Goal: Task Accomplishment & Management: Complete application form

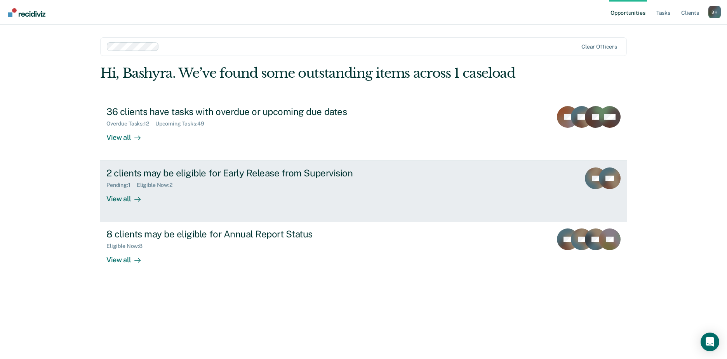
click at [125, 188] on div "View all" at bounding box center [128, 195] width 44 height 15
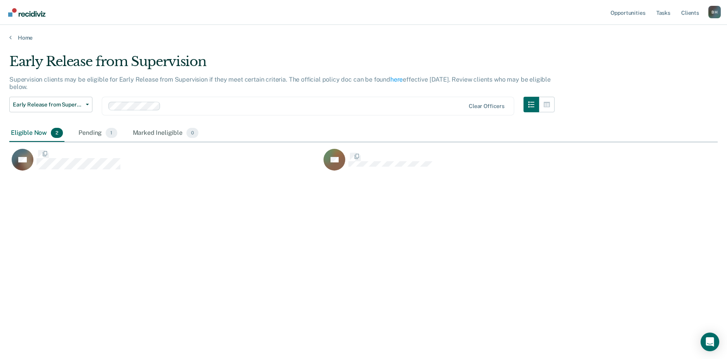
scroll to position [269, 707]
click at [80, 144] on div "Early Release from Supervision Supervision clients may be eligible for Early Re…" at bounding box center [363, 177] width 709 height 247
click at [0, 30] on html "Looks like you’re using Internet Explorer 11. For faster loading and a better e…" at bounding box center [363, 179] width 727 height 359
click at [10, 25] on div "Home" at bounding box center [363, 33] width 727 height 16
click at [20, 34] on link "Home" at bounding box center [363, 37] width 709 height 7
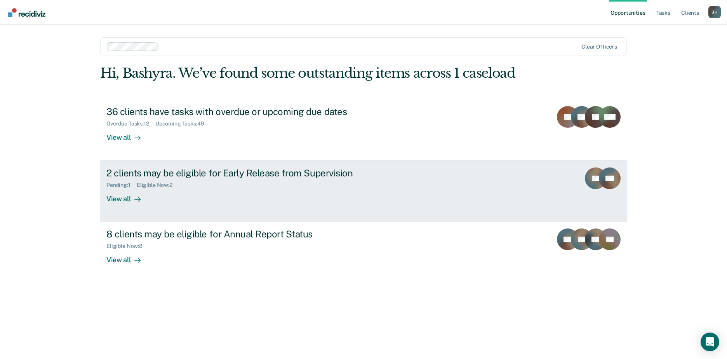
click at [130, 188] on div "View all" at bounding box center [128, 195] width 44 height 15
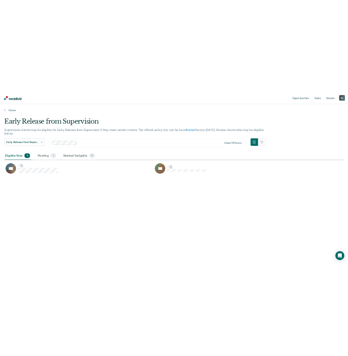
scroll to position [269, 707]
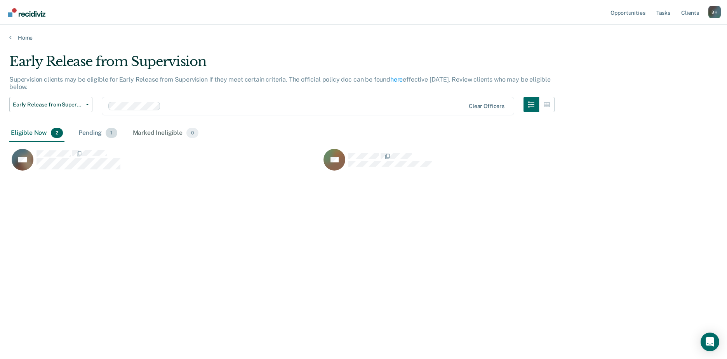
click at [85, 125] on div "Pending 1" at bounding box center [98, 133] width 42 height 17
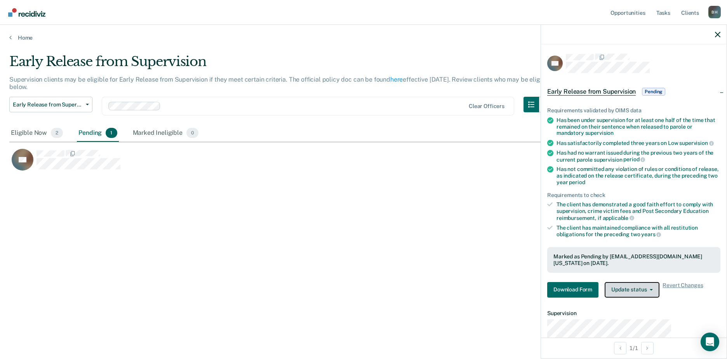
click at [660, 282] on button "Update status" at bounding box center [632, 290] width 55 height 16
click at [599, 282] on button "Download Form" at bounding box center [572, 290] width 51 height 16
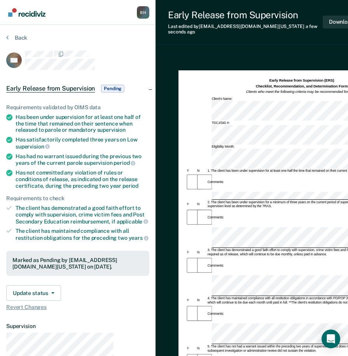
click at [232, 303] on div "Early Release from Supervision (ERS) Checklist, Recommendation, and Determinati…" at bounding box center [270, 262] width 185 height 393
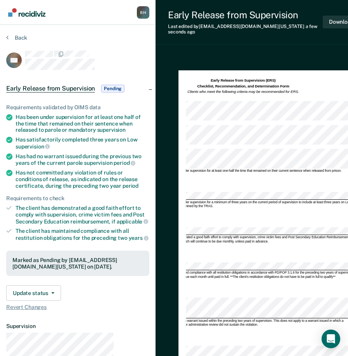
click at [168, 270] on div "4. The client has maintained compliance with all restitution obligations in acc…" at bounding box center [253, 274] width 211 height 8
click at [186, 270] on div "4. The client has maintained compliance with all restitution obligations in acc…" at bounding box center [253, 274] width 211 height 8
drag, startPoint x: 189, startPoint y: 236, endPoint x: 256, endPoint y: 246, distance: 68.0
drag, startPoint x: 256, startPoint y: 246, endPoint x: 239, endPoint y: 301, distance: 58.1
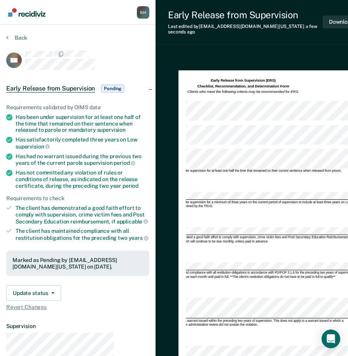
click at [236, 299] on div "Early Release from Supervision (ERS) Checklist, Recommendation, and Determinati…" at bounding box center [270, 262] width 185 height 393
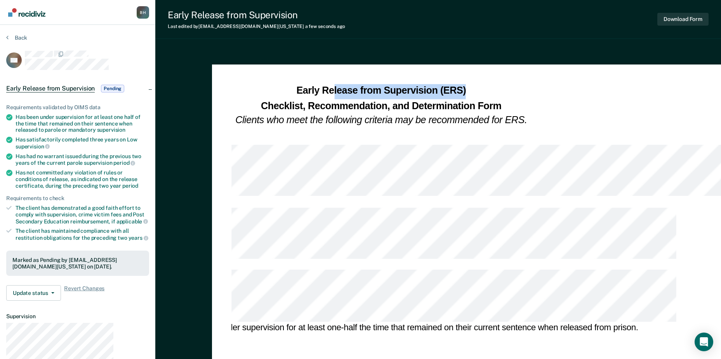
drag, startPoint x: 202, startPoint y: 66, endPoint x: 430, endPoint y: 49, distance: 227.9
drag, startPoint x: 430, startPoint y: 49, endPoint x: 474, endPoint y: 56, distance: 45.0
click at [474, 84] on div "Early Release from Supervision (ERS) Checklist, Recommendation, and Determinati…" at bounding box center [381, 106] width 606 height 44
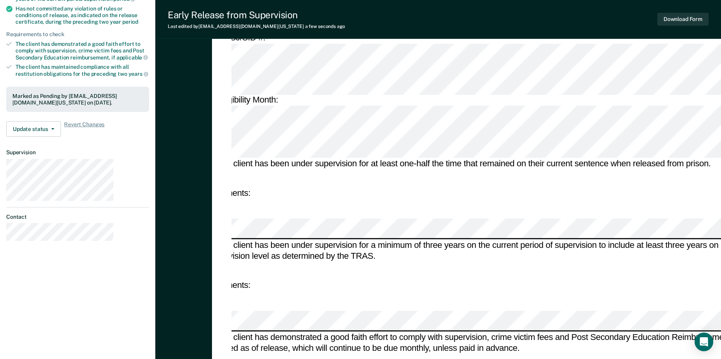
scroll to position [155, 0]
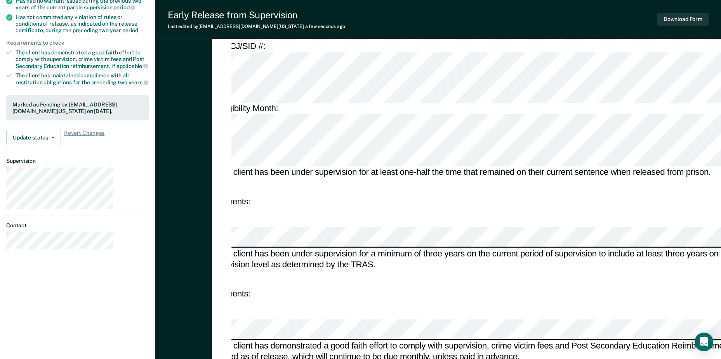
click at [221, 249] on div "2. The client has been under supervision for a minimum of three years on the cu…" at bounding box center [480, 260] width 551 height 22
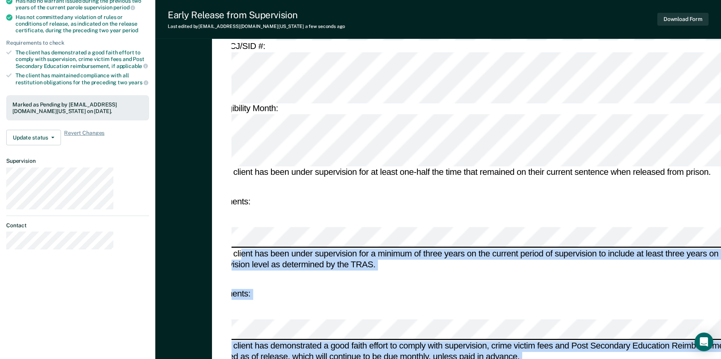
drag, startPoint x: 205, startPoint y: 133, endPoint x: 148, endPoint y: 133, distance: 56.3
click at [155, 133] on div "Early Release from Supervision (ERS) Checklist, Recommendation, and Determinati…" at bounding box center [438, 246] width 566 height 707
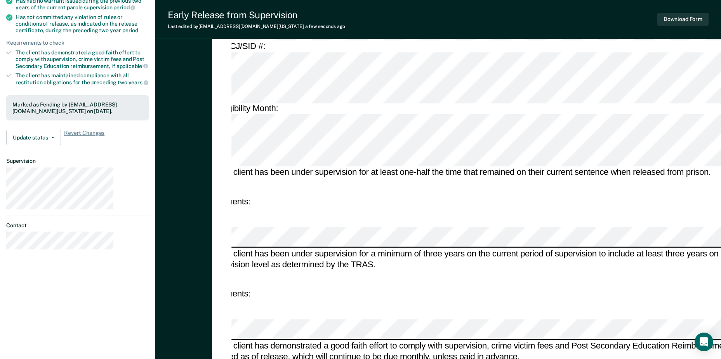
drag, startPoint x: 150, startPoint y: 132, endPoint x: 174, endPoint y: 132, distance: 24.5
click at [174, 132] on div "Early Release from Supervision (ERS) Checklist, Recommendation, and Determinati…" at bounding box center [438, 246] width 566 height 707
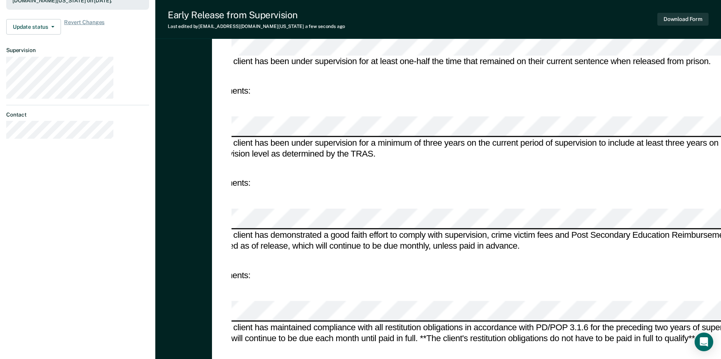
scroll to position [321, 0]
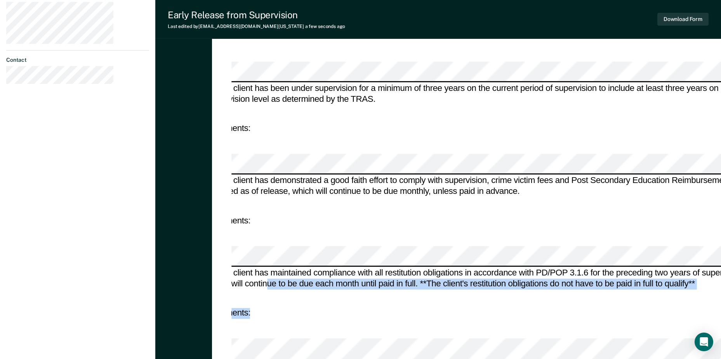
drag, startPoint x: 287, startPoint y: 237, endPoint x: 353, endPoint y: 186, distance: 83.2
drag, startPoint x: 353, startPoint y: 186, endPoint x: 373, endPoint y: 188, distance: 20.2
click at [373, 268] on div "4. The client has maintained compliance with all restitution obligations in acc…" at bounding box center [480, 279] width 551 height 22
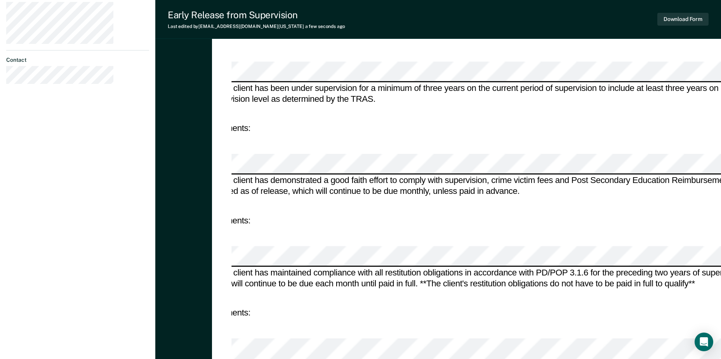
drag, startPoint x: 313, startPoint y: 228, endPoint x: 312, endPoint y: 236, distance: 8.3
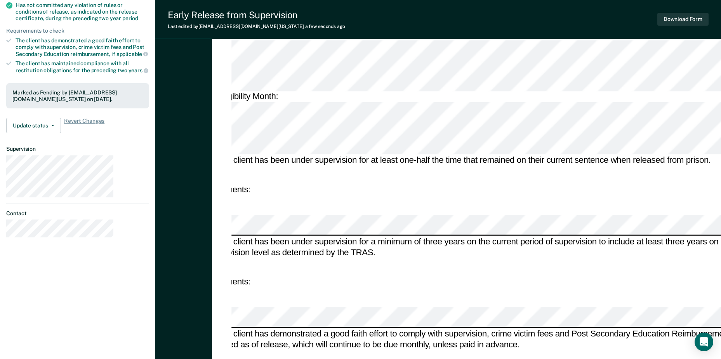
scroll to position [78, 0]
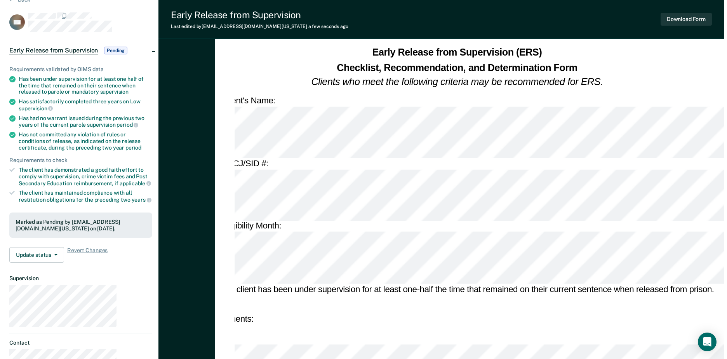
scroll to position [0, 0]
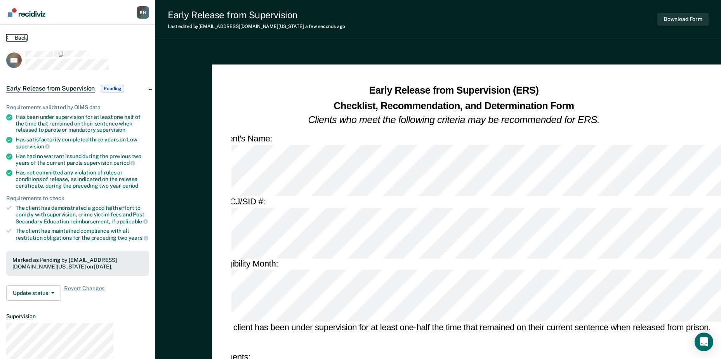
click at [16, 34] on button "Back" at bounding box center [16, 37] width 21 height 7
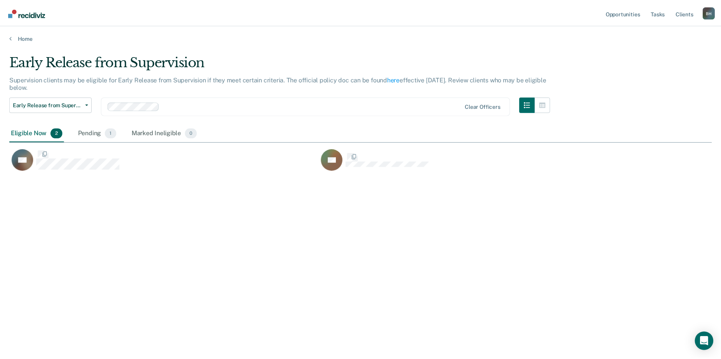
scroll to position [269, 707]
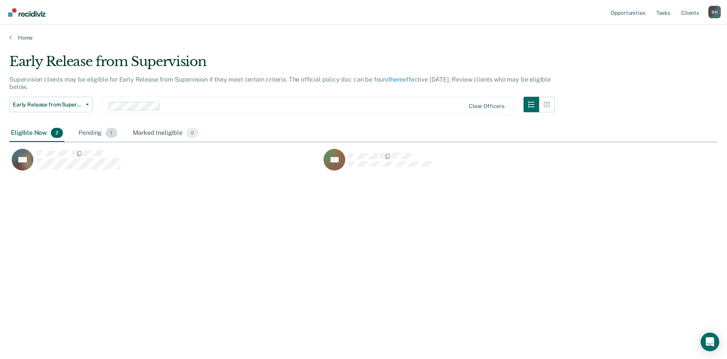
click at [77, 125] on div "Pending 1" at bounding box center [98, 133] width 42 height 17
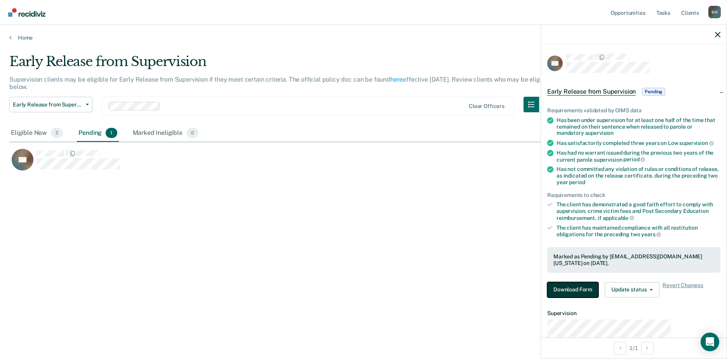
click at [599, 282] on button "Download Form" at bounding box center [572, 290] width 51 height 16
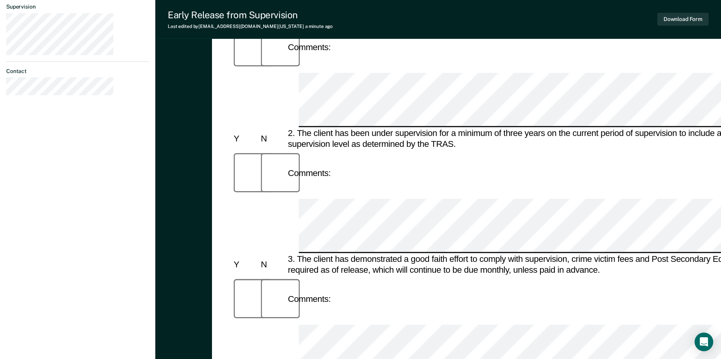
scroll to position [321, 0]
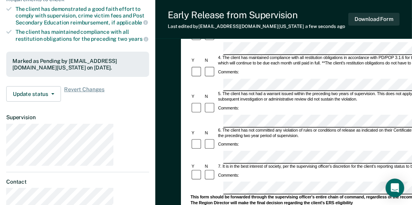
scroll to position [209, 0]
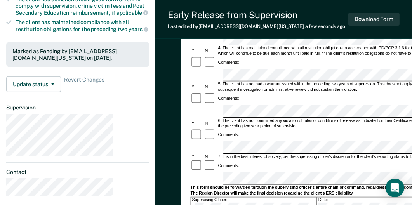
click at [217, 92] on div "5. The client has not had a warrant issued within the preceding two years of su…" at bounding box center [352, 87] width 270 height 10
click at [191, 105] on div "Comments:" at bounding box center [339, 99] width 296 height 12
click at [222, 92] on div "5. The client has not had a warrant issued within the preceding two years of su…" at bounding box center [352, 87] width 270 height 10
click at [211, 105] on div "Comments:" at bounding box center [339, 99] width 296 height 12
click at [209, 105] on div "Comments:" at bounding box center [339, 99] width 296 height 12
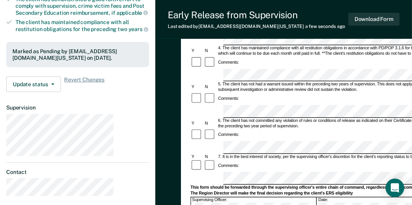
click at [208, 105] on div "Comments:" at bounding box center [339, 99] width 296 height 12
click at [217, 102] on div "Comments:" at bounding box center [228, 98] width 23 height 5
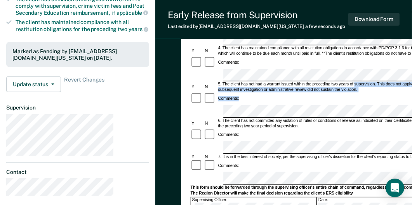
drag, startPoint x: 205, startPoint y: 140, endPoint x: 213, endPoint y: 115, distance: 26.0
click at [213, 115] on form "Early Release from Supervision (ERS) Checklist, Recommendation, and Determinati…" at bounding box center [339, 159] width 296 height 586
drag, startPoint x: 213, startPoint y: 115, endPoint x: 218, endPoint y: 128, distance: 13.6
click at [218, 92] on div "5. The client has not had a warrant issued within the preceding two years of su…" at bounding box center [352, 87] width 270 height 10
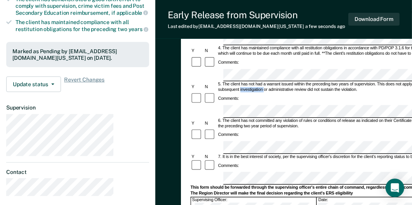
click at [218, 92] on div "5. The client has not had a warrant issued within the preceding two years of su…" at bounding box center [352, 87] width 270 height 10
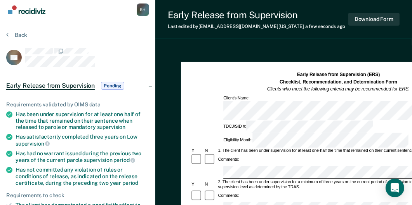
scroll to position [0, 0]
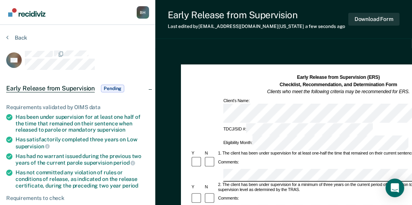
click at [276, 74] on h1 "Early Release from Supervision (ERS) Checklist, Recommendation, and Determinati…" at bounding box center [338, 84] width 143 height 21
drag, startPoint x: 378, startPoint y: 49, endPoint x: 372, endPoint y: 62, distance: 15.1
click at [372, 74] on div "Early Release from Supervision (ERS) Checklist, Recommendation, and Determinati…" at bounding box center [339, 84] width 296 height 21
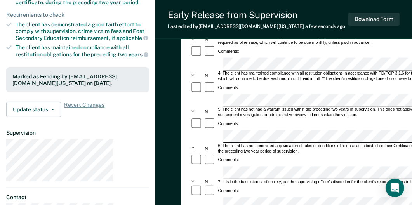
scroll to position [209, 0]
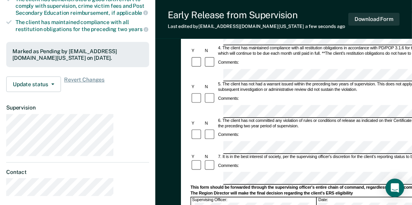
click at [217, 92] on div "5. The client has not had a warrant issued within the preceding two years of su…" at bounding box center [352, 87] width 270 height 10
click at [207, 105] on div "Comments:" at bounding box center [339, 99] width 296 height 12
click at [217, 102] on div "Comments:" at bounding box center [228, 98] width 23 height 5
click at [210, 105] on div "Comments:" at bounding box center [339, 99] width 296 height 12
click at [204, 142] on div "Early Release from Supervision (ERS) Checklist, Recommendation, and Determinati…" at bounding box center [338, 61] width 315 height 411
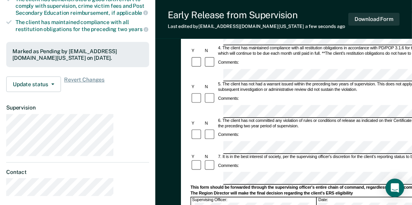
click at [217, 102] on div "Comments:" at bounding box center [228, 98] width 23 height 5
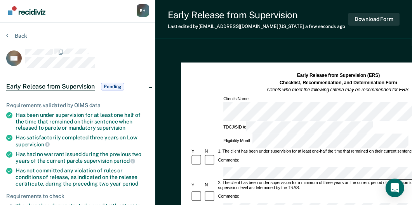
scroll to position [0, 0]
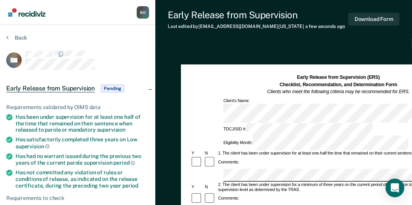
click at [7, 34] on div "Back" at bounding box center [77, 42] width 143 height 16
click at [9, 34] on button "Back" at bounding box center [16, 37] width 21 height 7
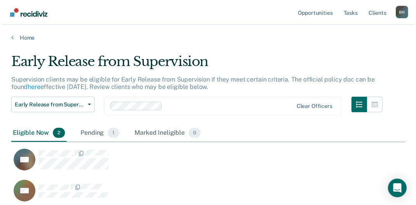
scroll to position [130, 395]
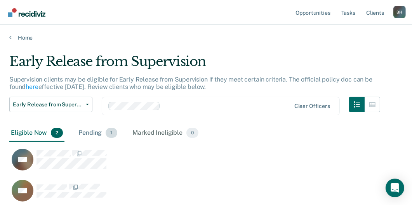
click at [77, 125] on div "Pending 1" at bounding box center [98, 133] width 42 height 17
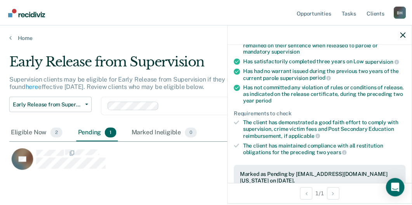
scroll to position [89, 0]
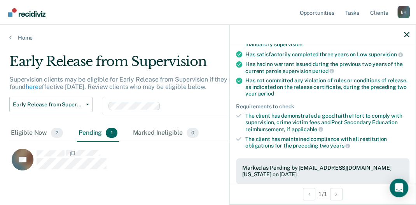
click at [287, 193] on button "Download Form" at bounding box center [261, 201] width 51 height 16
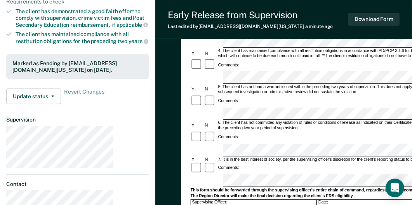
scroll to position [209, 0]
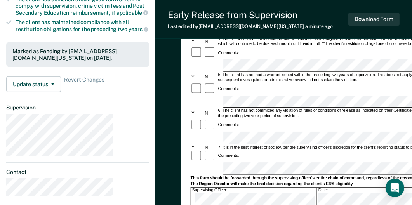
click at [247, 83] on div "5. The client has not had a warrant issued within the preceding two years of su…" at bounding box center [352, 78] width 270 height 10
click at [217, 92] on div "Comments:" at bounding box center [228, 89] width 23 height 5
click at [191, 144] on div "Early Release from Supervision (ERS) Checklist, Recommendation, and Determinati…" at bounding box center [338, 61] width 315 height 411
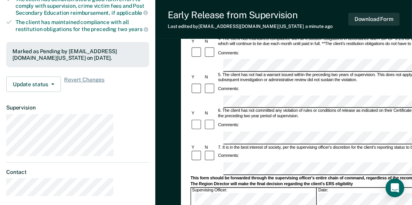
click at [191, 96] on div at bounding box center [197, 89] width 13 height 12
click at [283, 83] on div "5. The client has not had a warrant issued within the preceding two years of su…" at bounding box center [352, 78] width 270 height 10
click at [251, 143] on div "Early Release from Supervision (ERS) Checklist, Recommendation, and Determinati…" at bounding box center [338, 61] width 315 height 411
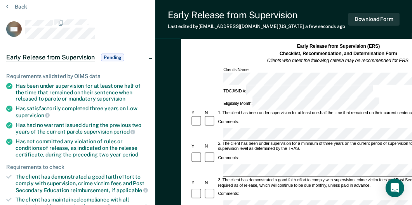
scroll to position [0, 0]
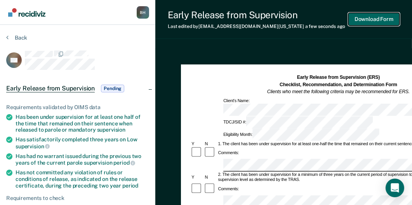
click at [378, 14] on button "Download Form" at bounding box center [373, 19] width 51 height 13
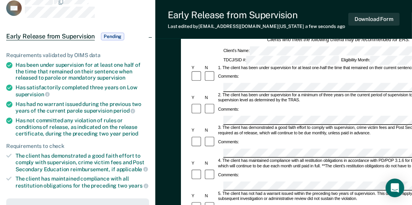
scroll to position [44, 0]
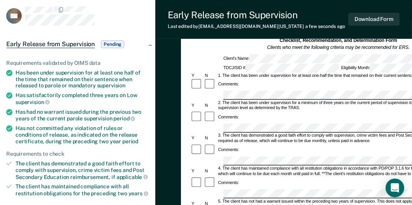
click at [267, 45] on em "Clients who meet the following criteria may be recommended for ERS." at bounding box center [338, 47] width 143 height 5
click at [191, 64] on div "TDCJ/SID #: Eligibility Month:" at bounding box center [339, 67] width 296 height 9
drag, startPoint x: 162, startPoint y: 64, endPoint x: 163, endPoint y: 38, distance: 26.8
click at [191, 38] on div "Early Release from Supervision (ERS) Checklist, Recommendation, and Determinati…" at bounding box center [339, 40] width 296 height 21
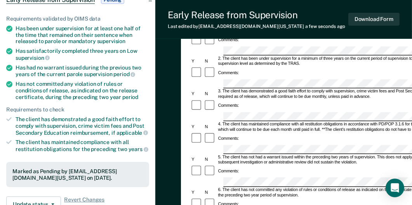
click at [44, 116] on div "The client has demonstrated a good faith effort to comply with supervision, cri…" at bounding box center [83, 126] width 134 height 20
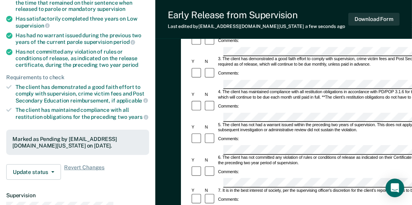
scroll to position [133, 0]
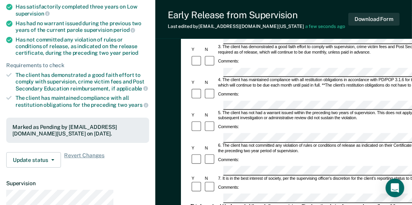
click at [155, 147] on div "Early Release from Supervision (ERS) Checklist, Recommendation, and Determinati…" at bounding box center [283, 119] width 257 height 408
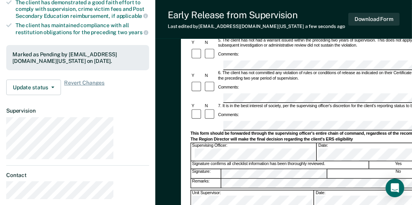
scroll to position [209, 0]
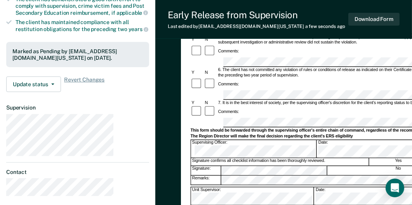
drag, startPoint x: 196, startPoint y: 141, endPoint x: 203, endPoint y: 141, distance: 6.6
click at [217, 54] on div "Comments:" at bounding box center [228, 51] width 23 height 5
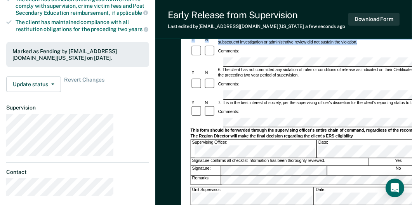
click at [216, 96] on form "Early Release from Supervision (ERS) Checklist, Recommendation, and Determinati…" at bounding box center [339, 130] width 296 height 528
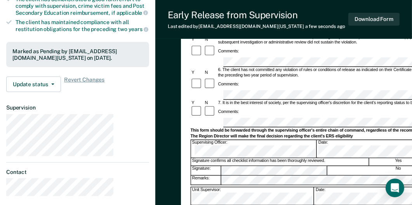
click at [155, 83] on div "Early Release from Supervision (ERS) Checklist, Recommendation, and Determinati…" at bounding box center [283, 44] width 257 height 408
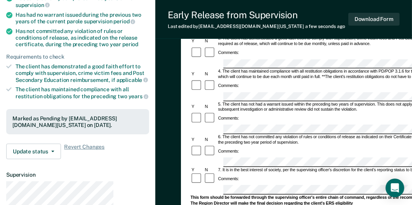
scroll to position [120, 0]
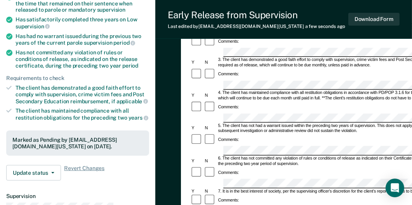
click at [42, 143] on div "Requirements validated by OIMS data Has been under supervision for at least one…" at bounding box center [77, 79] width 155 height 215
click at [26, 165] on article "AD Early Release from Supervision Pending Requirements validated by OIMS data H…" at bounding box center [77, 107] width 143 height 355
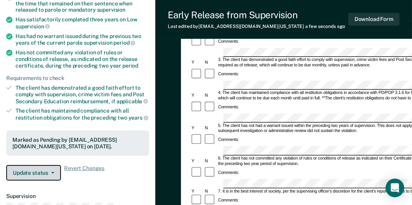
click at [38, 165] on button "Update status" at bounding box center [33, 173] width 55 height 16
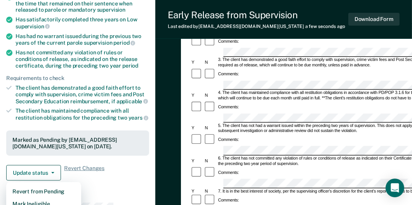
click at [106, 143] on div "Requirements validated by OIMS data Has been under supervision for at least one…" at bounding box center [77, 79] width 155 height 215
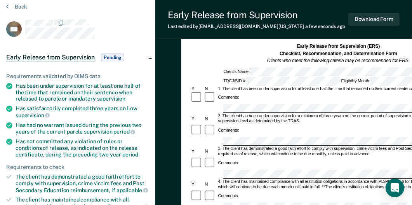
scroll to position [0, 0]
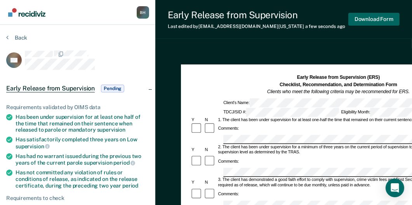
click at [383, 20] on div "Download Form" at bounding box center [373, 19] width 51 height 20
click at [379, 16] on button "Download Form" at bounding box center [373, 19] width 51 height 13
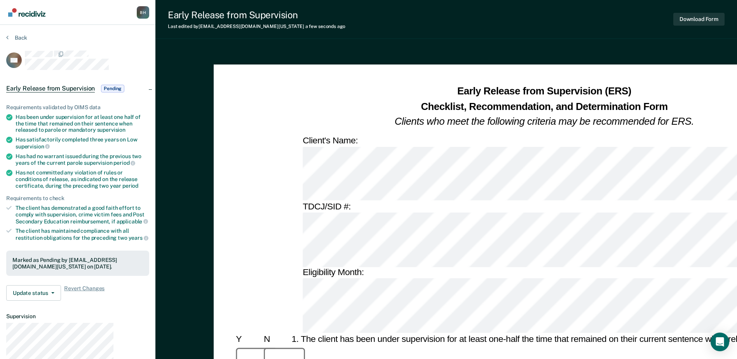
drag, startPoint x: 302, startPoint y: 2, endPoint x: 127, endPoint y: 124, distance: 213.5
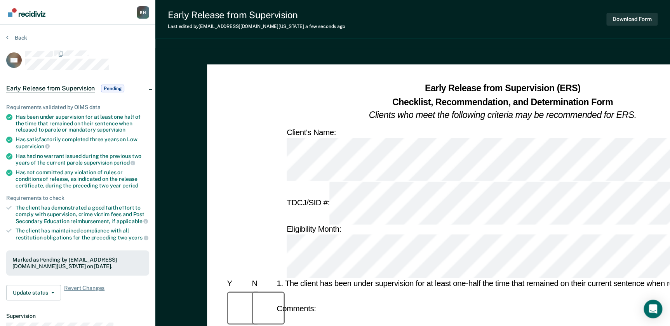
drag, startPoint x: 701, startPoint y: 3, endPoint x: 443, endPoint y: 33, distance: 259.7
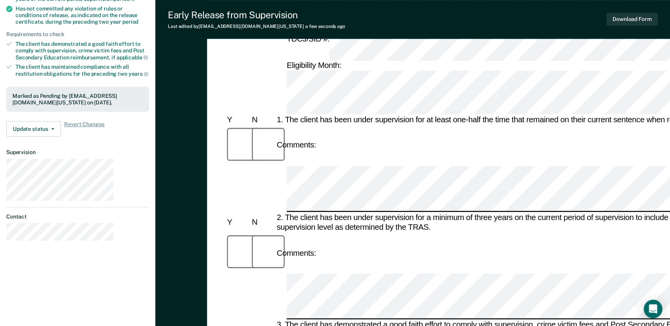
scroll to position [89, 0]
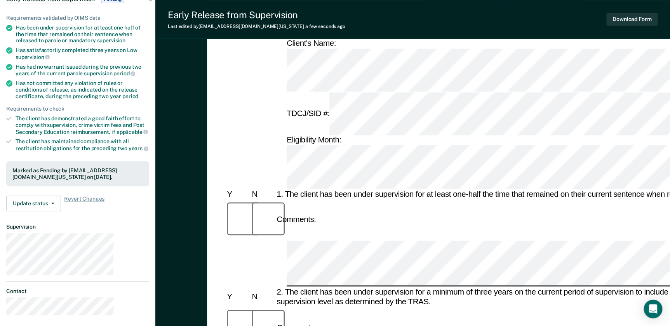
drag, startPoint x: 653, startPoint y: 7, endPoint x: 649, endPoint y: 16, distance: 9.6
click at [653, 9] on div "Download Form" at bounding box center [631, 19] width 51 height 20
click at [649, 16] on button "Download Form" at bounding box center [631, 19] width 51 height 13
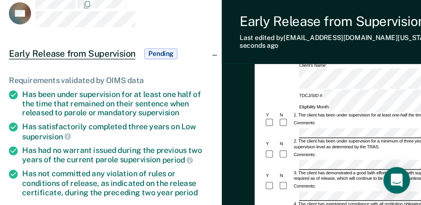
scroll to position [0, 0]
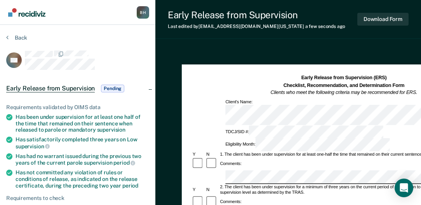
drag, startPoint x: 271, startPoint y: 0, endPoint x: 269, endPoint y: 41, distance: 40.8
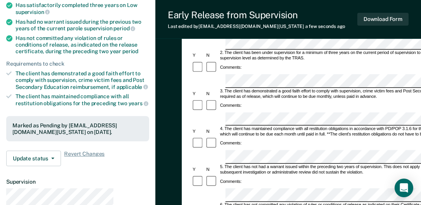
scroll to position [209, 0]
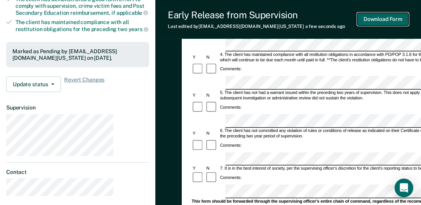
click at [388, 16] on button "Download Form" at bounding box center [382, 19] width 51 height 13
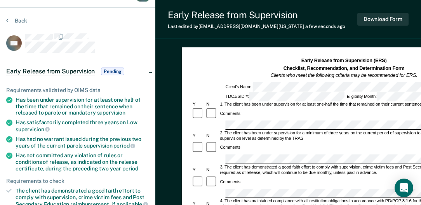
scroll to position [9, 0]
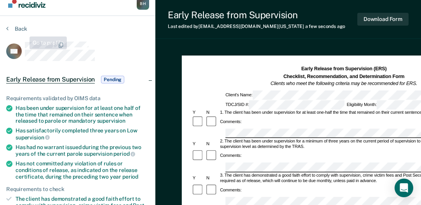
click at [19, 25] on div "Back" at bounding box center [77, 33] width 143 height 16
click at [17, 25] on button "Back" at bounding box center [16, 28] width 21 height 7
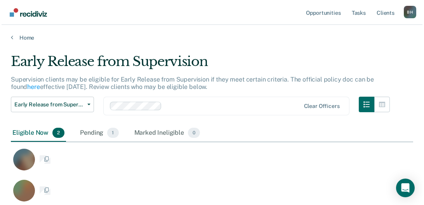
scroll to position [130, 404]
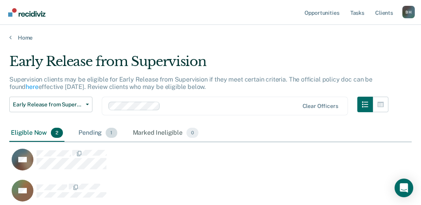
click at [106, 128] on span "1" at bounding box center [111, 133] width 11 height 10
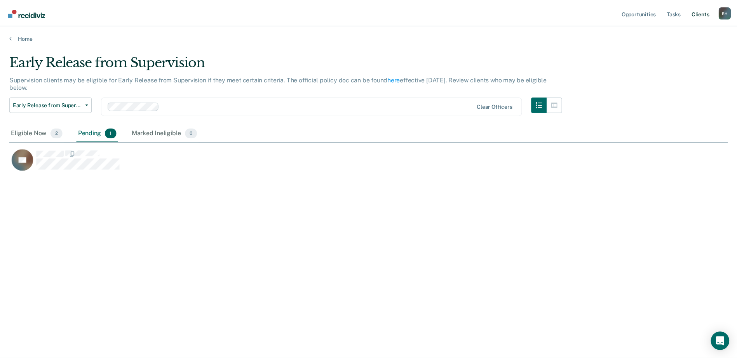
scroll to position [269, 723]
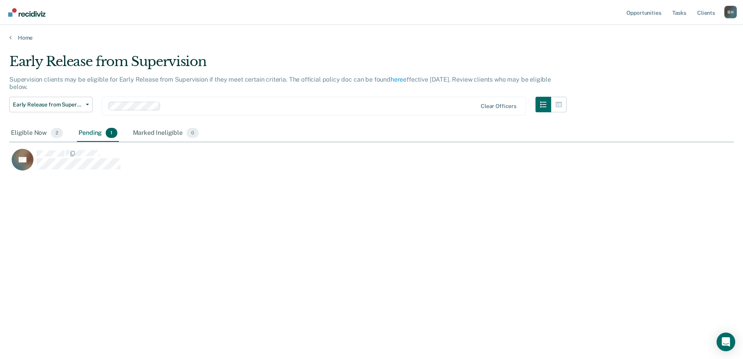
drag, startPoint x: 400, startPoint y: 2, endPoint x: 364, endPoint y: 116, distance: 119.8
click at [364, 148] on div "AD" at bounding box center [323, 159] width 628 height 23
click at [110, 148] on div "AD" at bounding box center [328, 163] width 638 height 31
click at [79, 142] on div "AD" at bounding box center [328, 157] width 638 height 31
click at [80, 125] on div "Pending 1" at bounding box center [98, 133] width 42 height 17
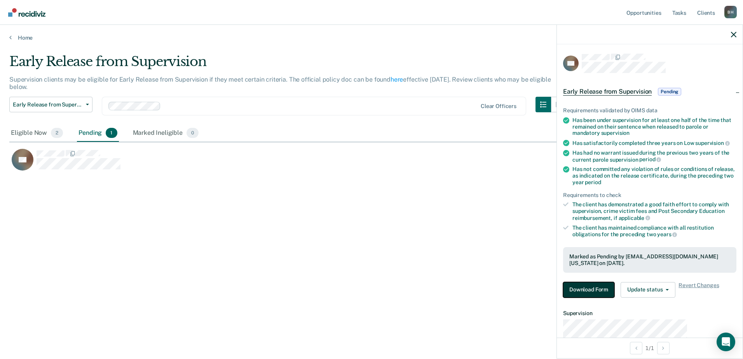
click at [614, 282] on button "Download Form" at bounding box center [588, 290] width 51 height 16
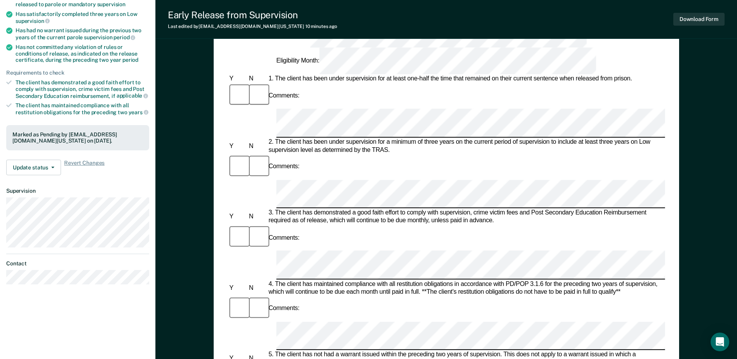
scroll to position [62, 0]
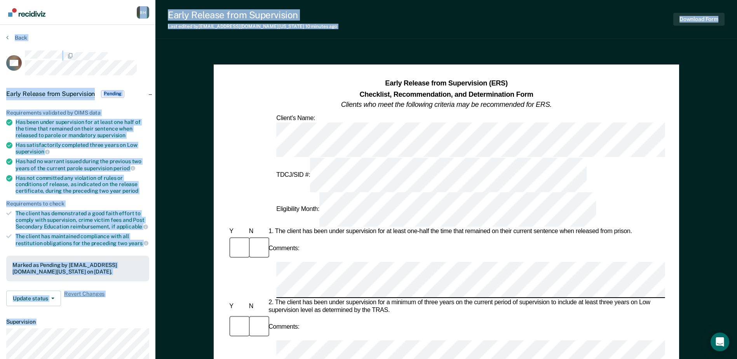
drag, startPoint x: 735, startPoint y: 65, endPoint x: 124, endPoint y: -40, distance: 620.0
click at [124, 0] on html "Looks like you’re using Internet Explorer 11. For faster loading and a better e…" at bounding box center [368, 179] width 737 height 359
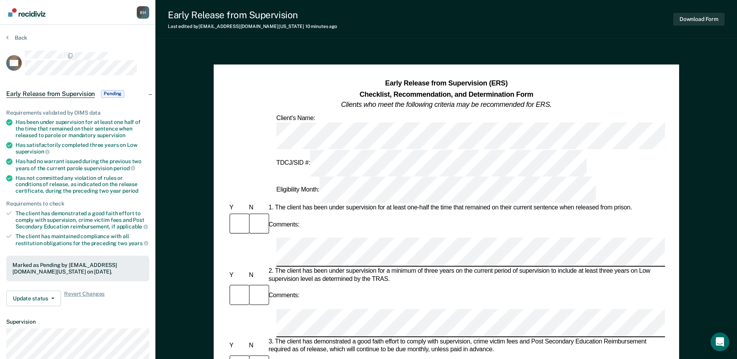
click at [70, 22] on nav "Bashyra Holland B H Profile How it works Log Out" at bounding box center [77, 12] width 155 height 25
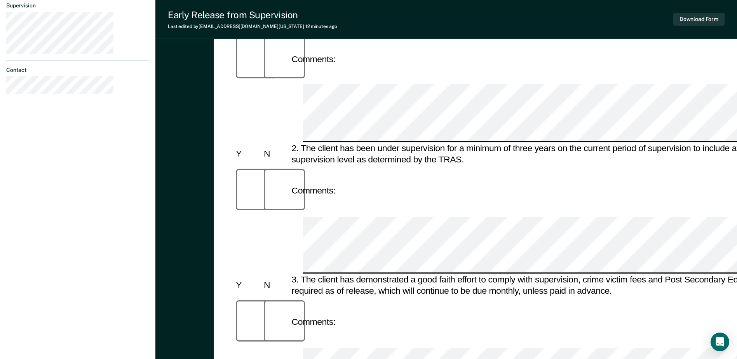
scroll to position [298, 0]
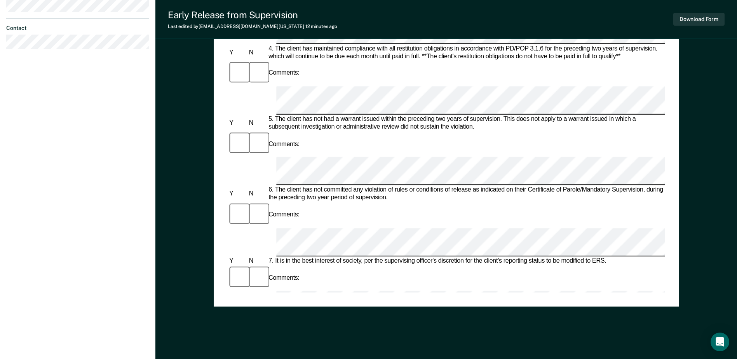
scroll to position [373, 0]
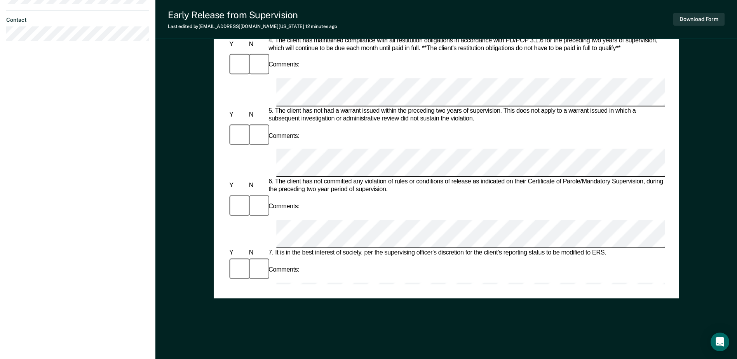
click at [664, 312] on div "This form should be forwarded through the supervising officer's entire chain of…" at bounding box center [446, 316] width 437 height 8
drag, startPoint x: 282, startPoint y: 78, endPoint x: 280, endPoint y: 83, distance: 5.4
click at [281, 123] on div "Comments:" at bounding box center [446, 136] width 437 height 26
click at [306, 249] on div "7. It is in the best interest of society, per the supervising officer's discret…" at bounding box center [466, 253] width 398 height 8
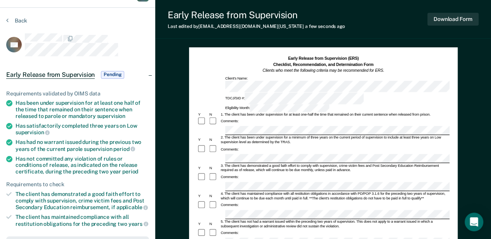
scroll to position [0, 0]
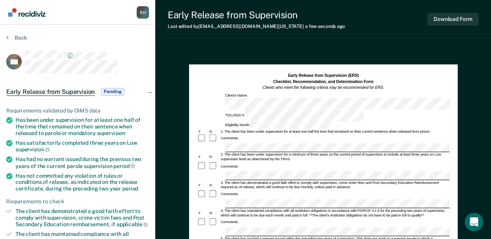
click at [142, 89] on div "Early Release from Supervision Pending" at bounding box center [77, 92] width 155 height 25
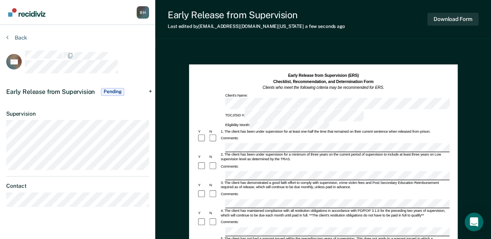
click at [146, 91] on div "Early Release from Supervision Pending" at bounding box center [77, 92] width 155 height 25
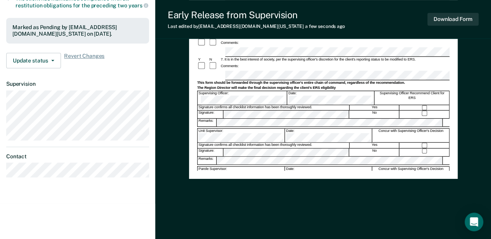
scroll to position [283, 0]
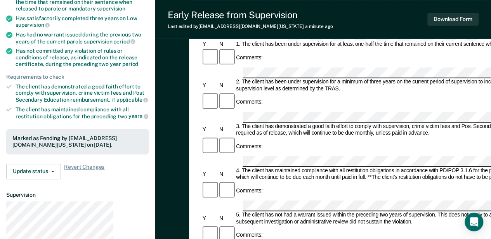
scroll to position [119, 0]
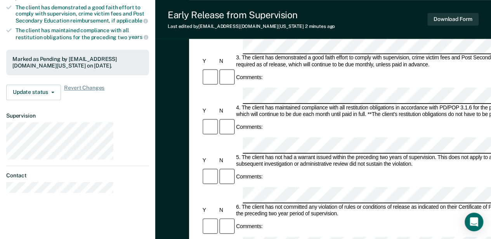
scroll to position [91, 0]
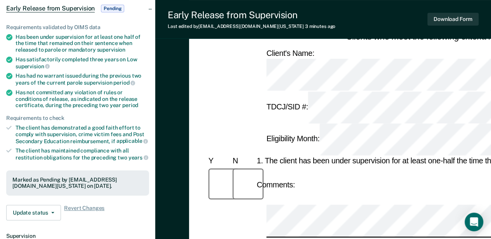
scroll to position [78, 0]
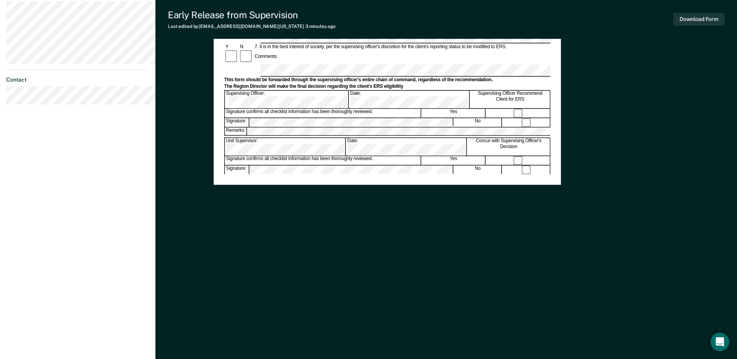
scroll to position [388, 0]
click at [495, 20] on button "Download Form" at bounding box center [698, 19] width 51 height 13
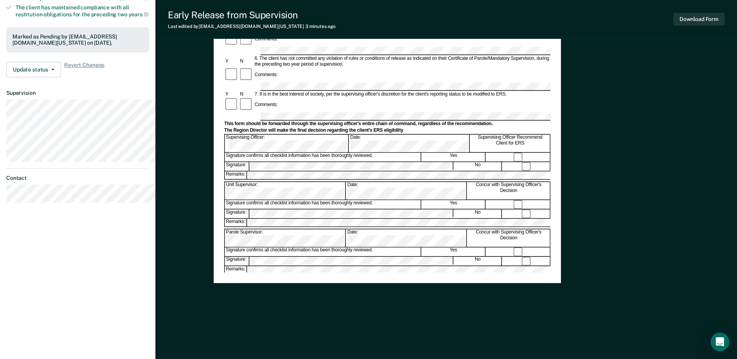
scroll to position [233, 0]
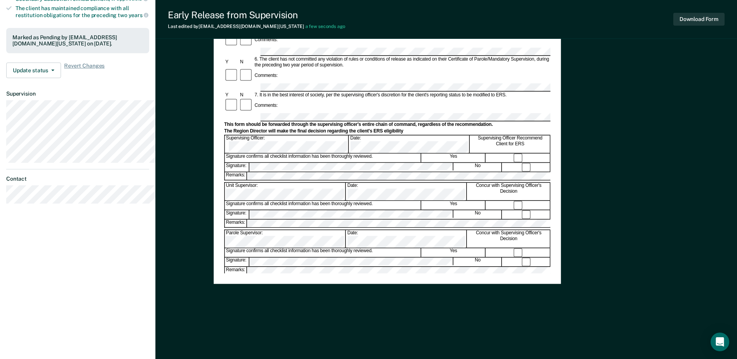
click at [485, 239] on div "Early Release from Supervision (ERS) Checklist, Recommendation, and Determinati…" at bounding box center [387, 57] width 326 height 431
click at [495, 26] on button "Download Form" at bounding box center [698, 19] width 51 height 13
click at [211, 188] on div "Early Release from Supervision (ERS) Checklist, Recommendation, and Determinati…" at bounding box center [445, 136] width 581 height 643
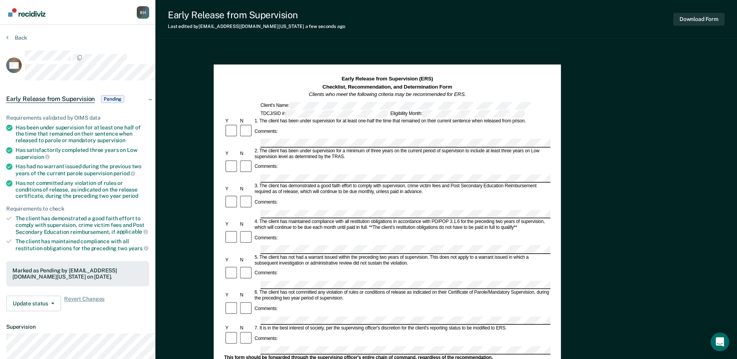
click at [136, 235] on div "The client has demonstrated a good faith effort to comply with supervision, cri…" at bounding box center [83, 225] width 134 height 20
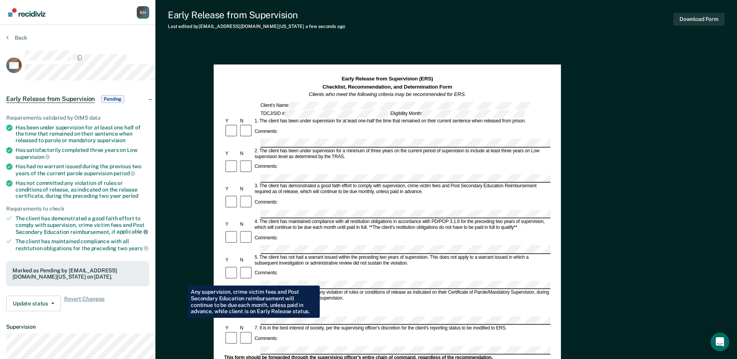
click at [148, 234] on icon at bounding box center [145, 232] width 5 height 5
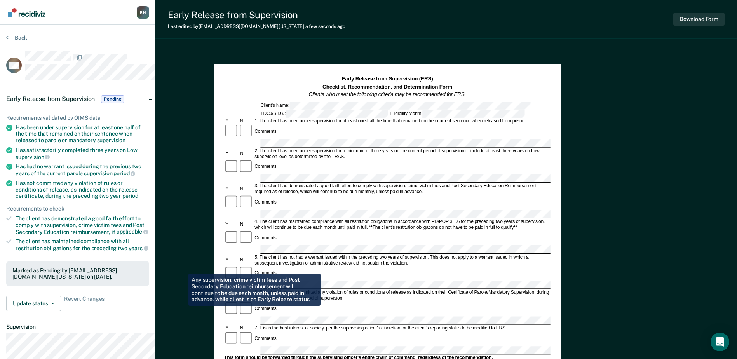
click at [126, 105] on div "Early Release from Supervision Pending" at bounding box center [66, 99] width 120 height 12
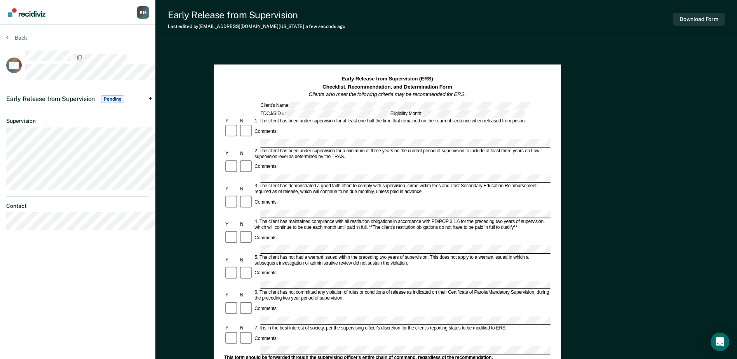
click at [126, 105] on div "Early Release from Supervision Pending" at bounding box center [66, 99] width 120 height 12
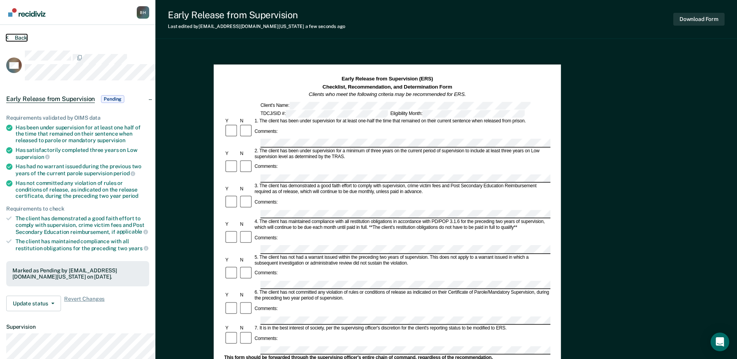
click at [27, 41] on button "Back" at bounding box center [16, 37] width 21 height 7
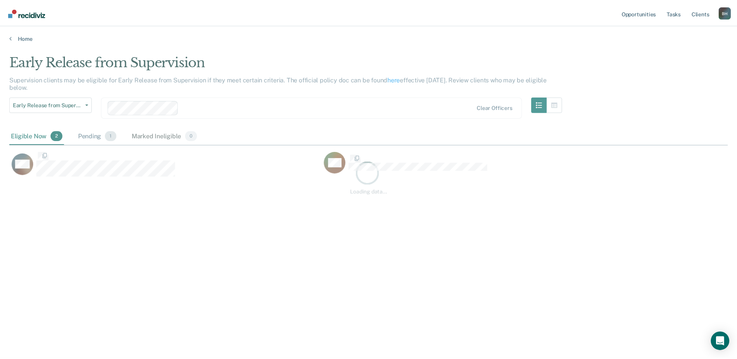
scroll to position [213, 714]
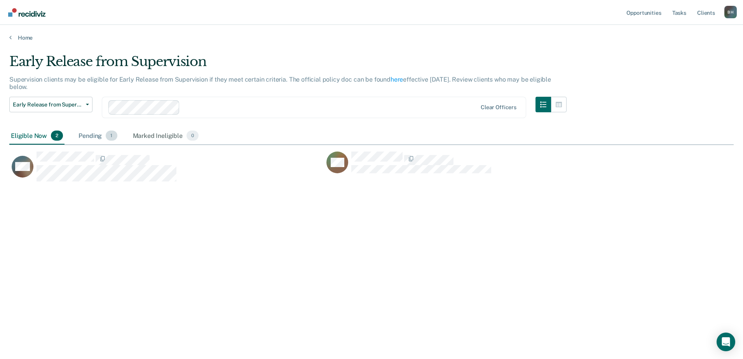
click at [118, 144] on div "Pending 1" at bounding box center [98, 135] width 42 height 17
click at [117, 144] on div "Pending 1" at bounding box center [98, 135] width 42 height 17
click at [111, 144] on div "Pending 1" at bounding box center [98, 135] width 42 height 17
click at [20, 144] on div "Eligible Now 2" at bounding box center [36, 135] width 55 height 17
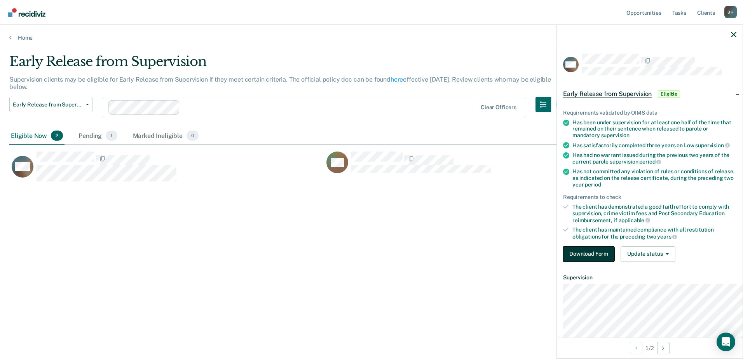
click at [495, 239] on button "Download Form" at bounding box center [588, 254] width 51 height 16
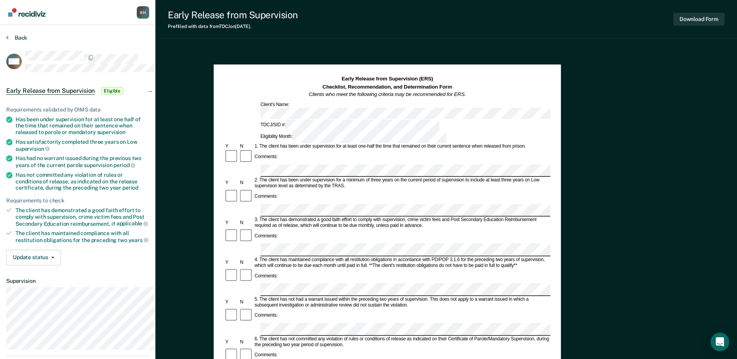
drag, startPoint x: 17, startPoint y: 40, endPoint x: 21, endPoint y: 45, distance: 6.6
click at [17, 40] on section "Back WB Early Release from Supervision Eligible Requirements validated by OIMS …" at bounding box center [77, 226] width 155 height 403
click at [21, 41] on button "Back" at bounding box center [16, 37] width 21 height 7
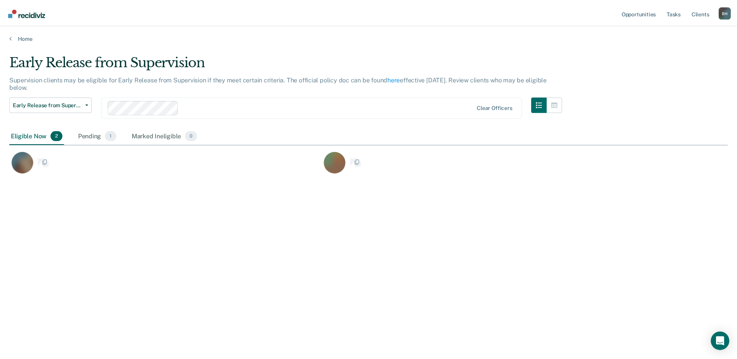
scroll to position [213, 714]
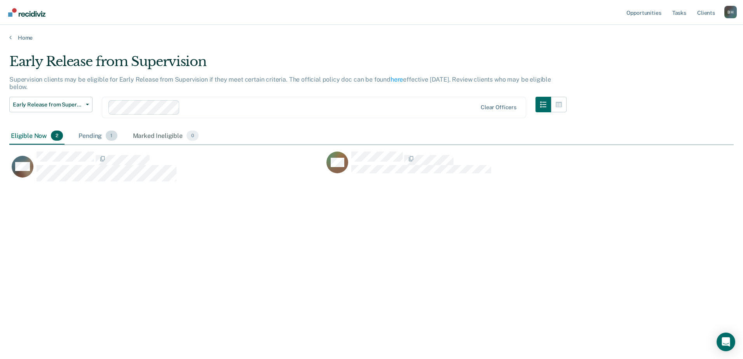
click at [118, 144] on div "Pending 1" at bounding box center [98, 135] width 42 height 17
click at [35, 144] on div "Eligible Now 2" at bounding box center [36, 135] width 55 height 17
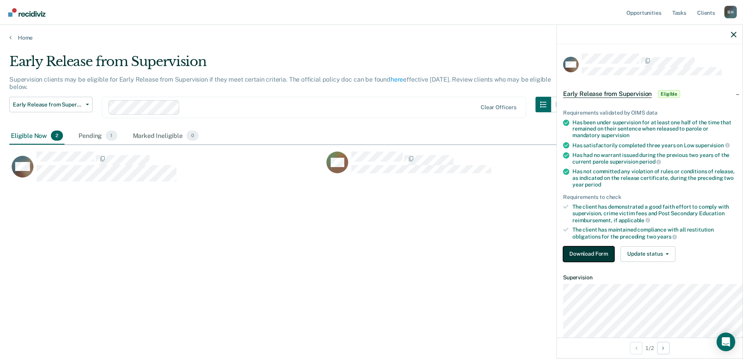
click at [495, 239] on button "Download Form" at bounding box center [588, 254] width 51 height 16
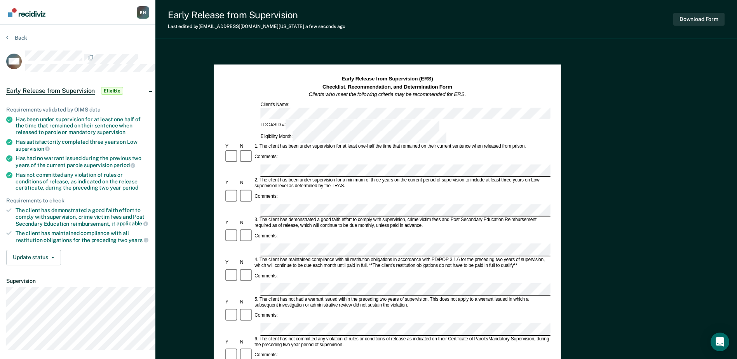
click at [304, 229] on div "Comments:" at bounding box center [387, 243] width 326 height 28
click at [366, 239] on div "5. The client has not had a warrant issued within the preceding two years of su…" at bounding box center [401, 302] width 297 height 12
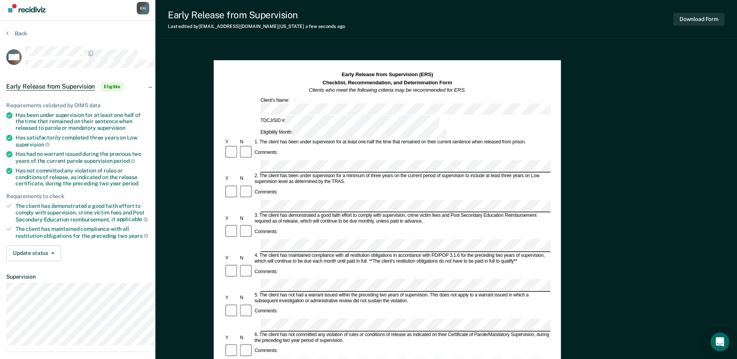
scroll to position [3, 0]
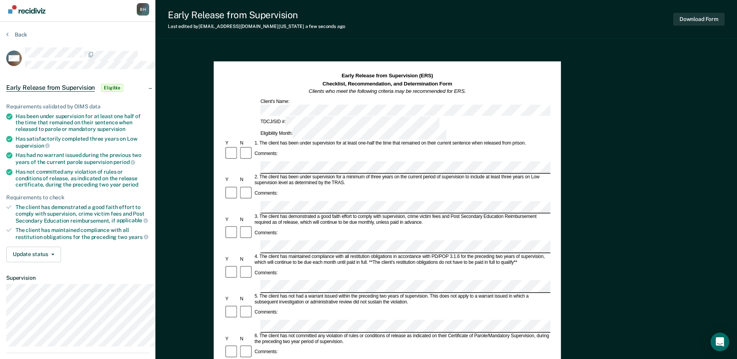
click at [495, 239] on div "Comments:" at bounding box center [387, 272] width 326 height 15
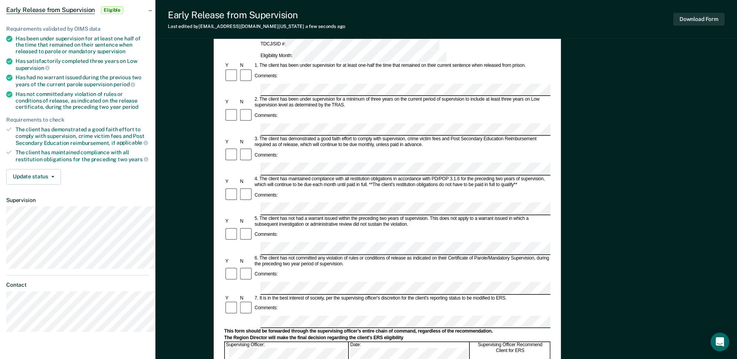
scroll to position [120, 0]
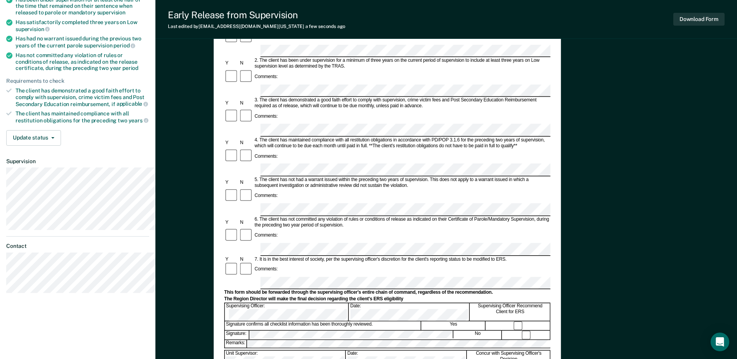
click at [495, 239] on div "Comments:" at bounding box center [387, 269] width 326 height 15
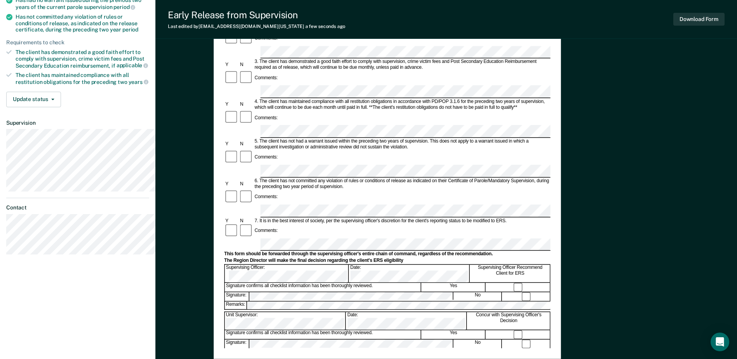
scroll to position [158, 0]
click at [338, 239] on div "Signature confirms all checklist information has been thoroughly reviewed." at bounding box center [323, 334] width 196 height 9
click at [340, 239] on div "Signature confirms all checklist information has been thoroughly reviewed. Yes" at bounding box center [387, 333] width 326 height 9
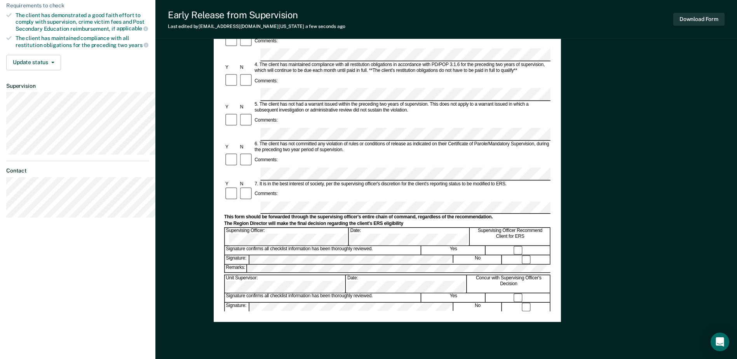
scroll to position [236, 0]
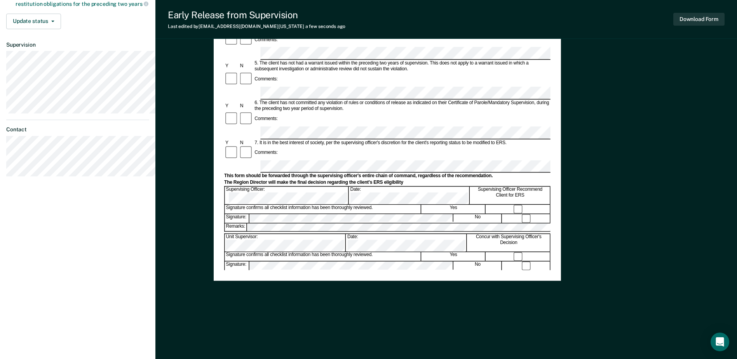
click at [306, 176] on form "Early Release from Supervision (ERS) Checklist, Recommendation, and Determinati…" at bounding box center [387, 134] width 326 height 590
click at [291, 239] on div "Parole Supervisor:" at bounding box center [285, 290] width 121 height 17
click at [434, 239] on div "Early Release from Supervision (ERS) Checklist, Recommendation, and Determinati…" at bounding box center [387, 54] width 326 height 431
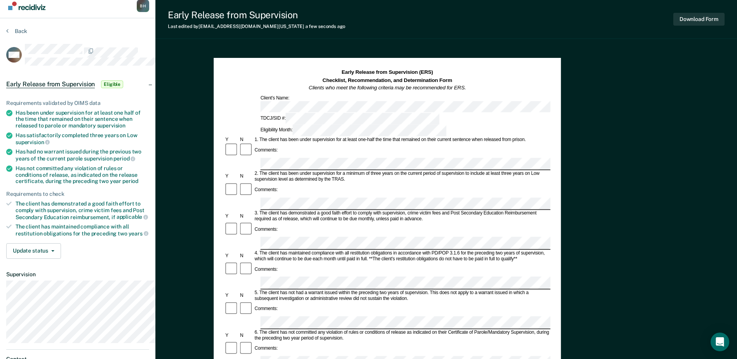
scroll to position [0, 0]
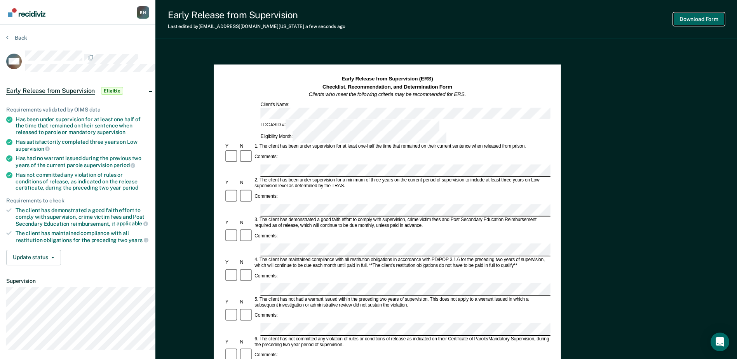
click at [495, 20] on button "Download Form" at bounding box center [698, 19] width 51 height 13
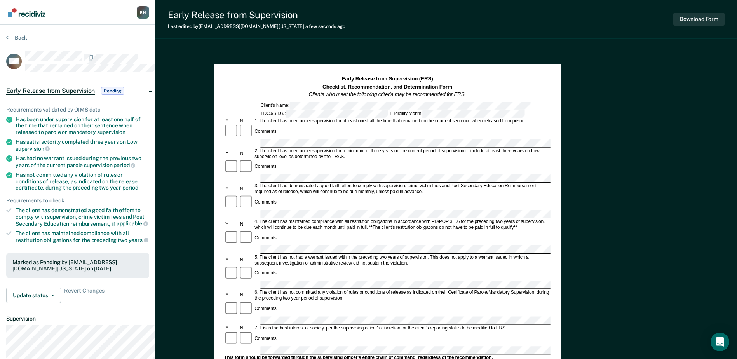
click at [28, 42] on section "Back WB Early Release from Supervision Pending Requirements validated by OIMS d…" at bounding box center [77, 245] width 155 height 441
click at [27, 41] on button "Back" at bounding box center [16, 37] width 21 height 7
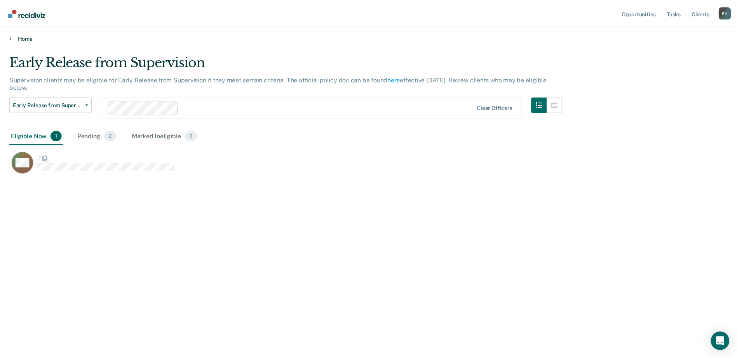
scroll to position [213, 714]
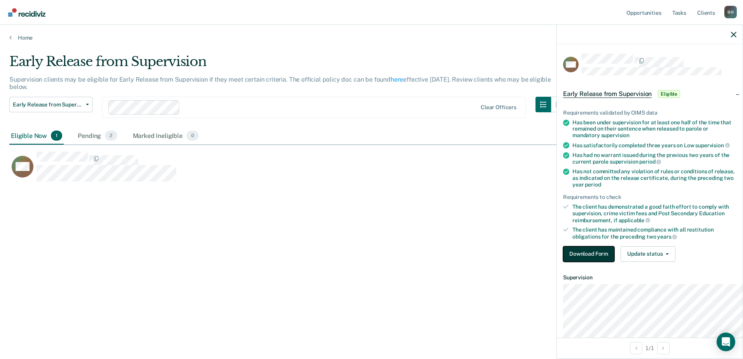
click at [495, 239] on button "Download Form" at bounding box center [588, 254] width 51 height 16
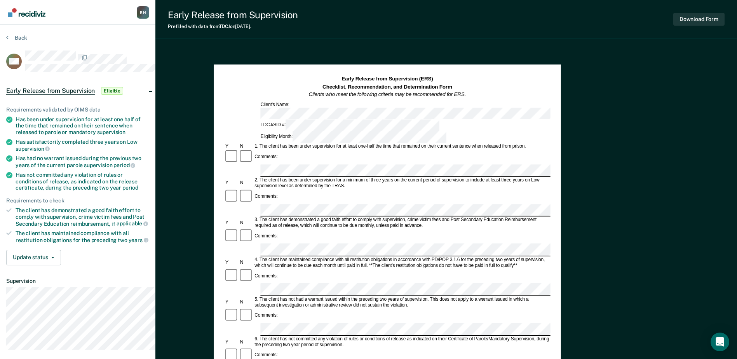
click at [90, 227] on div "The client has demonstrated a good faith effort to comply with supervision, cri…" at bounding box center [83, 217] width 134 height 20
click at [100, 227] on div "The client has demonstrated a good faith effort to comply with supervision, cri…" at bounding box center [83, 217] width 134 height 20
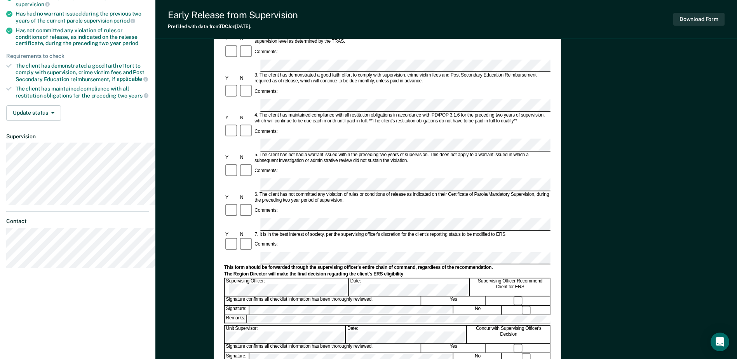
scroll to position [194, 0]
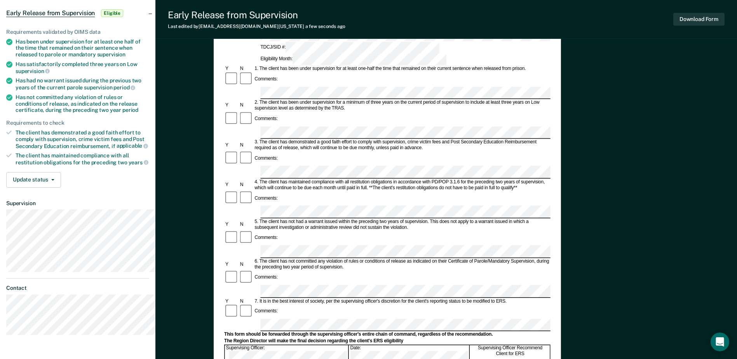
scroll to position [117, 0]
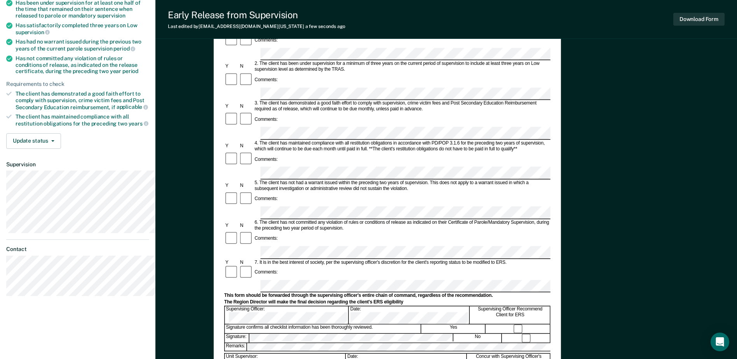
click at [382, 239] on div "Comments:" at bounding box center [387, 272] width 326 height 15
click at [495, 231] on div "Comments:" at bounding box center [387, 238] width 326 height 15
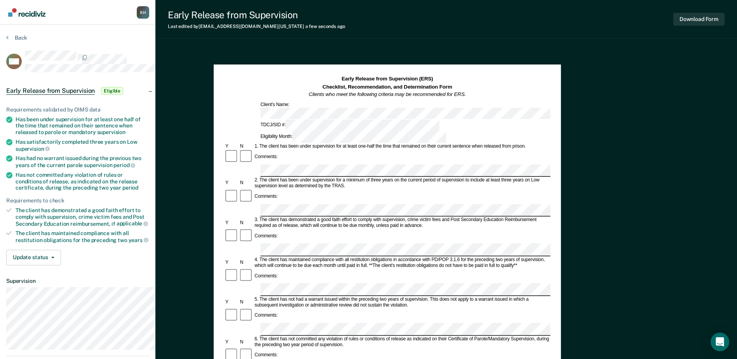
click at [251, 239] on div "Early Release from Supervision (ERS) Checklist, Recommendation, and Determinati…" at bounding box center [387, 290] width 347 height 453
click at [366, 239] on div "4. The client has maintained compliance with all restitution obligations in acc…" at bounding box center [401, 263] width 297 height 12
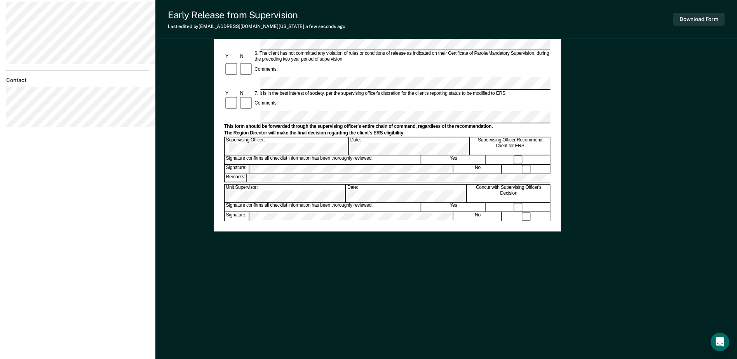
scroll to position [311, 0]
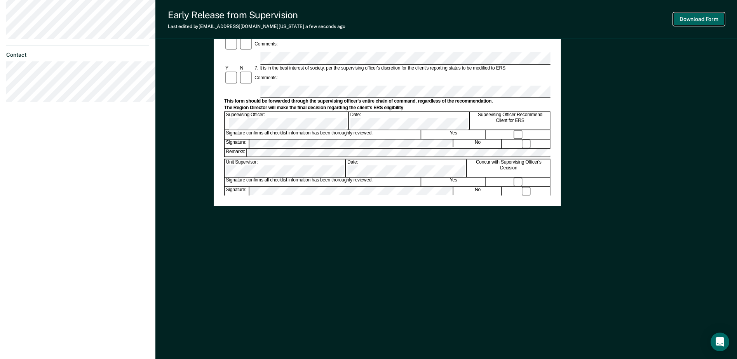
click at [495, 23] on button "Download Form" at bounding box center [698, 19] width 51 height 13
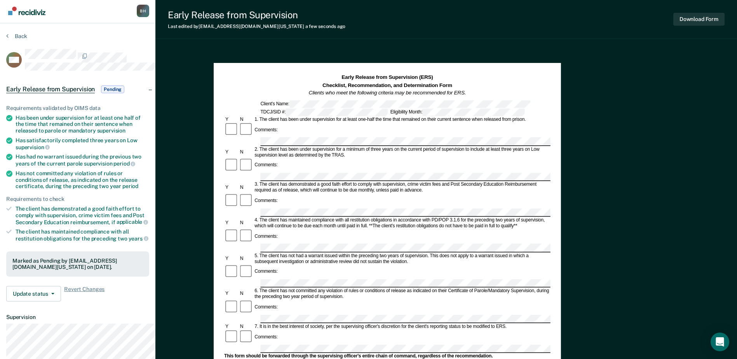
scroll to position [0, 0]
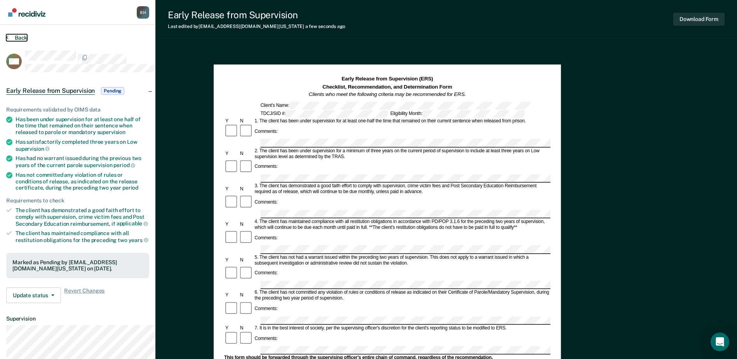
click at [13, 41] on button "Back" at bounding box center [16, 37] width 21 height 7
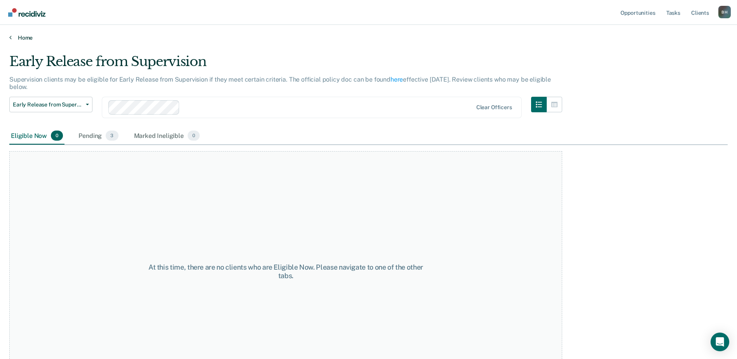
click at [19, 41] on link "Home" at bounding box center [368, 37] width 718 height 7
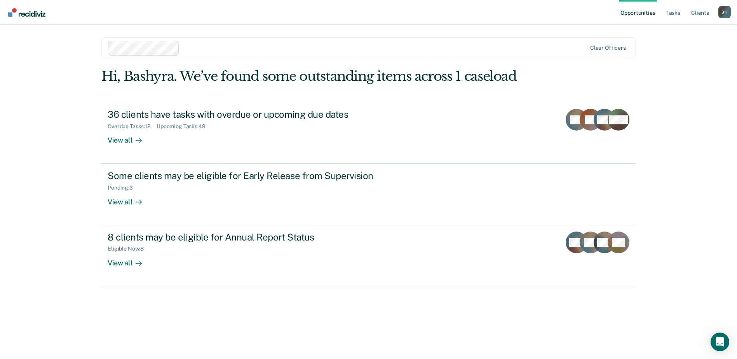
click at [71, 220] on div "Opportunities Tasks Client s Bashyra [PERSON_NAME] Profile How it works Log Out…" at bounding box center [368, 179] width 737 height 359
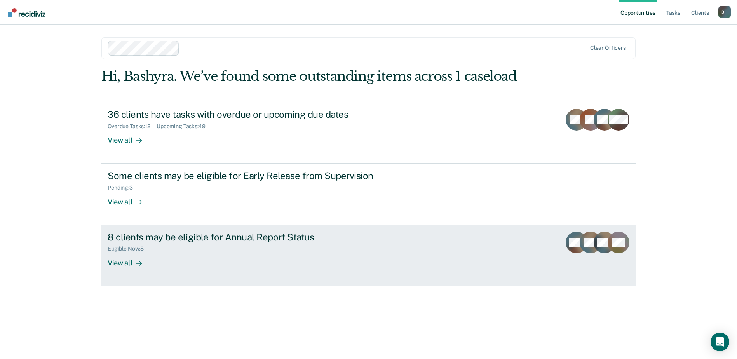
click at [135, 239] on div "View all" at bounding box center [130, 259] width 44 height 15
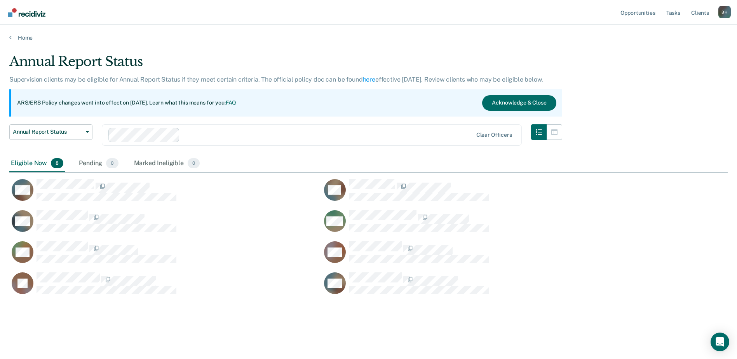
click at [292, 134] on div "Annual Report Status Early Release from Supervision Annual Report Status Clear …" at bounding box center [285, 139] width 553 height 31
click at [495, 95] on button "Acknowledge & Close" at bounding box center [519, 103] width 74 height 16
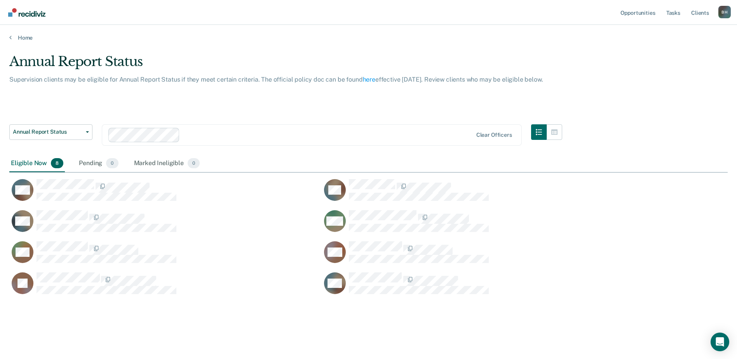
scroll to position [18, 0]
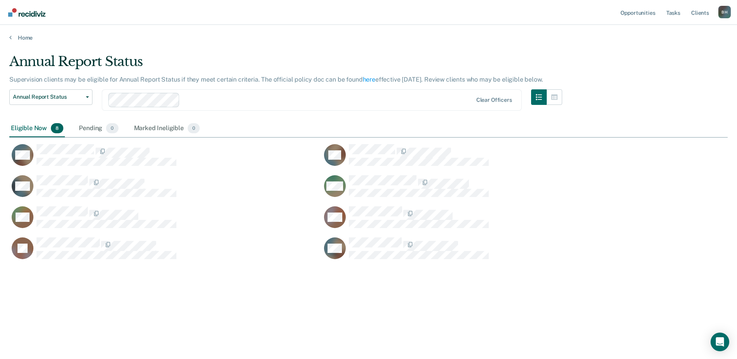
click at [495, 63] on div "Annual Report Status Supervision clients may be eligible for Annual Report Stat…" at bounding box center [368, 177] width 718 height 247
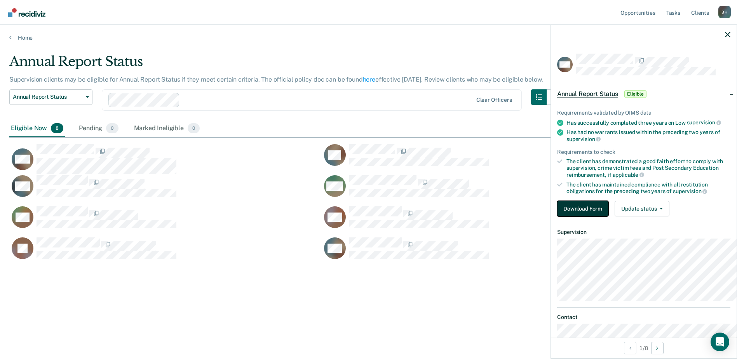
click at [495, 216] on button "Download Form" at bounding box center [582, 209] width 51 height 16
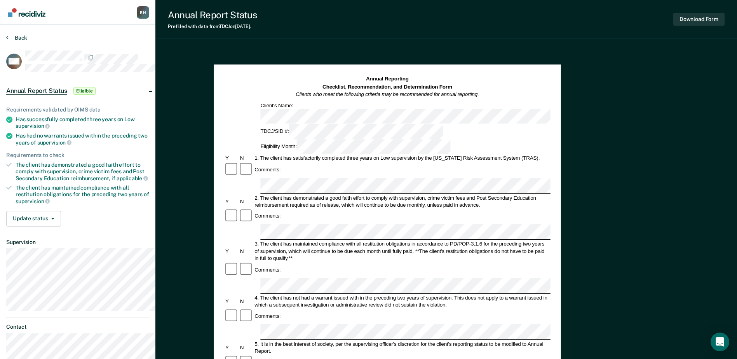
click at [27, 43] on section "Back WB Annual Report Status Eligible Requirements validated by OIMS data Has s…" at bounding box center [77, 207] width 155 height 364
click at [27, 41] on button "Back" at bounding box center [16, 37] width 21 height 7
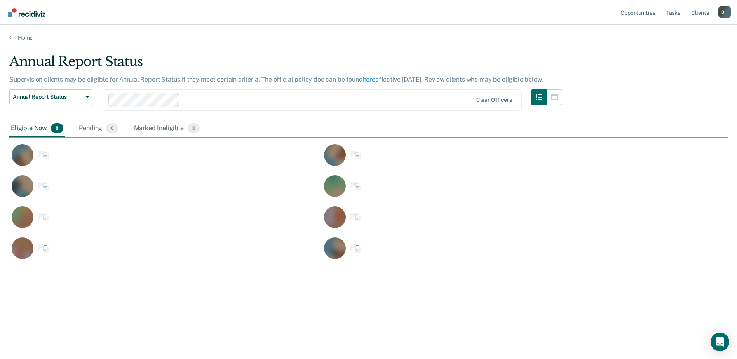
scroll to position [232, 708]
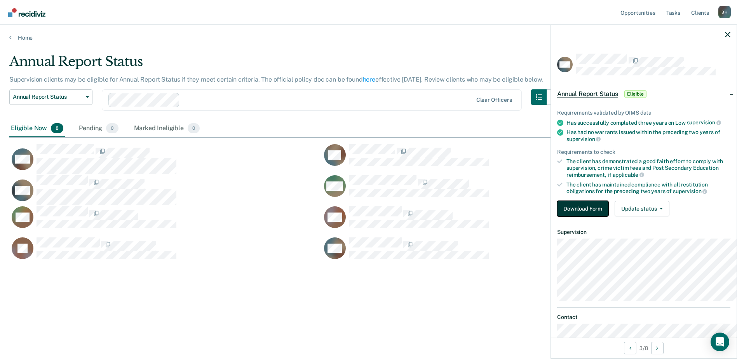
click at [495, 216] on button "Download Form" at bounding box center [582, 209] width 51 height 16
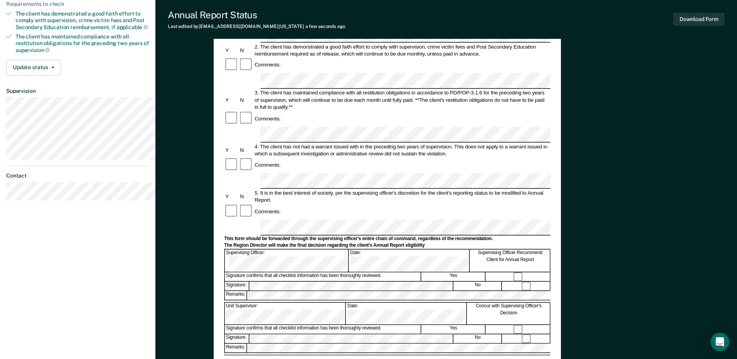
scroll to position [155, 0]
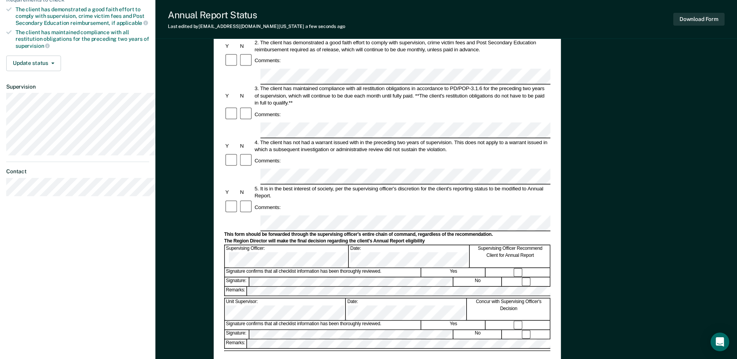
click at [332, 239] on div at bounding box center [387, 350] width 326 height 2
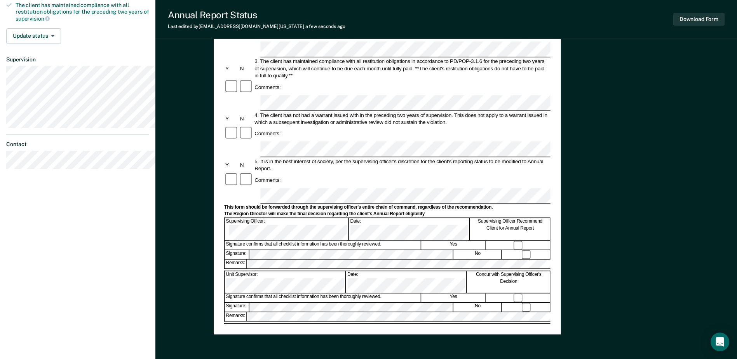
scroll to position [117, 0]
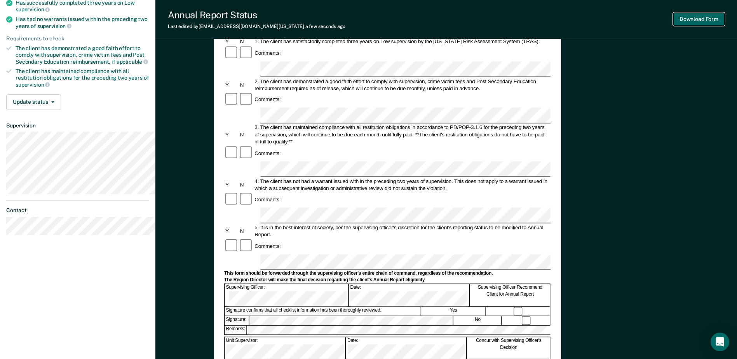
click at [495, 24] on button "Download Form" at bounding box center [698, 19] width 51 height 13
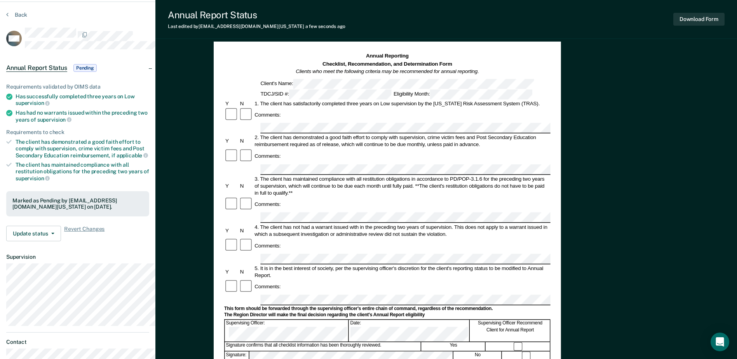
scroll to position [0, 0]
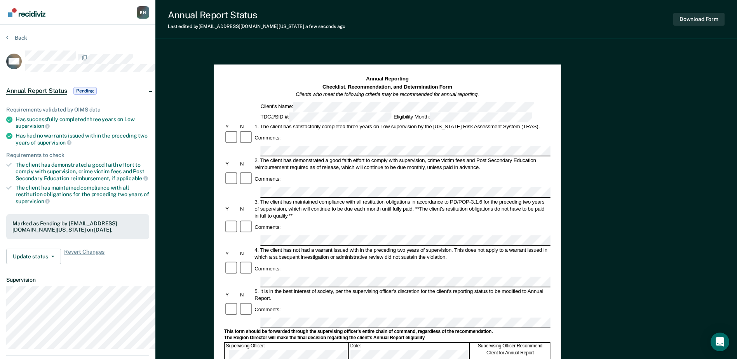
click at [7, 44] on section "Back WR Annual Report Status Pending Requirements validated by OIMS data Has su…" at bounding box center [77, 215] width 155 height 380
click at [17, 41] on button "Back" at bounding box center [16, 37] width 21 height 7
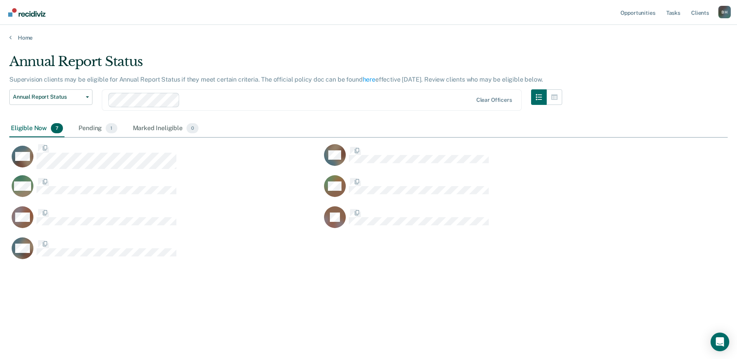
scroll to position [232, 708]
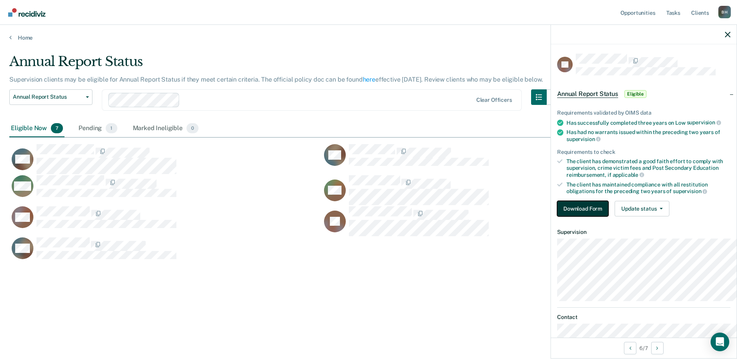
click at [495, 216] on button "Download Form" at bounding box center [582, 209] width 51 height 16
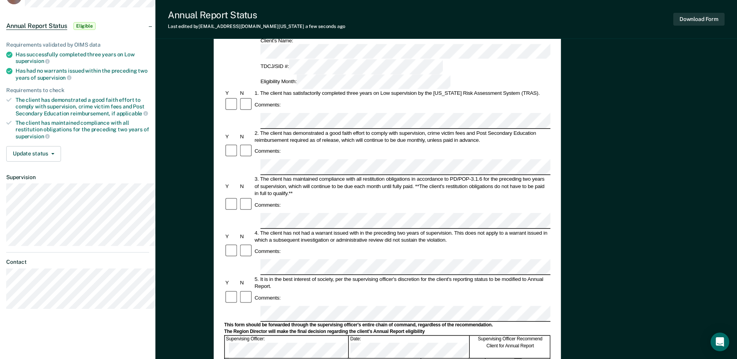
scroll to position [78, 0]
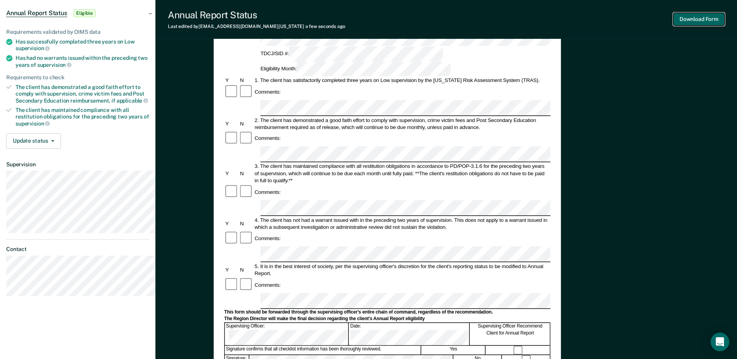
click at [495, 20] on button "Download Form" at bounding box center [698, 19] width 51 height 13
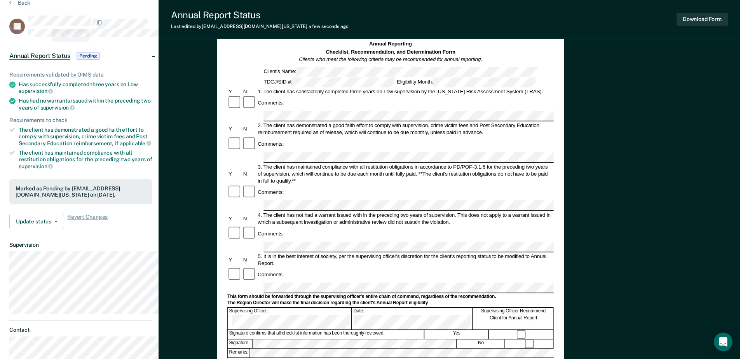
scroll to position [0, 0]
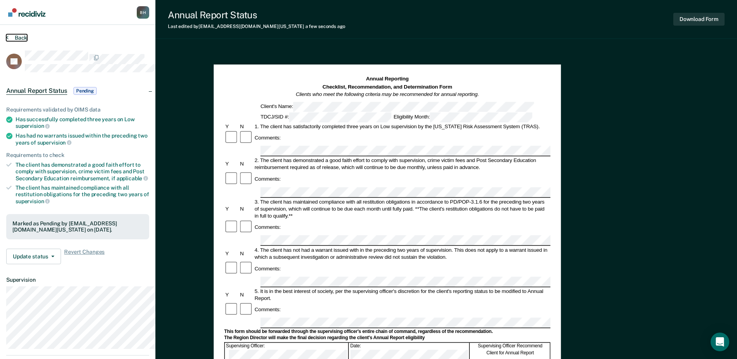
click at [14, 41] on button "Back" at bounding box center [16, 37] width 21 height 7
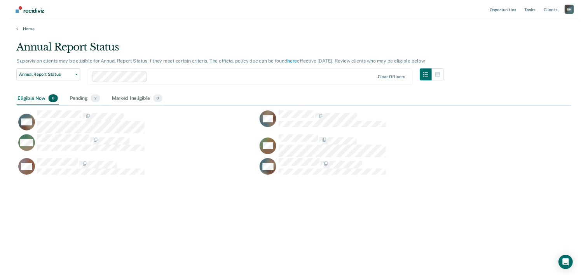
scroll to position [213, 714]
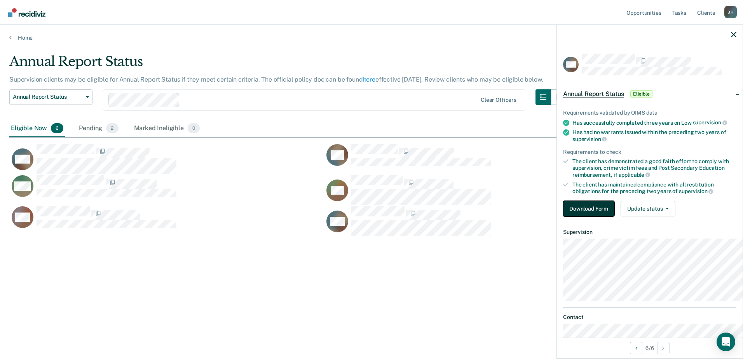
click at [495, 216] on button "Download Form" at bounding box center [588, 209] width 51 height 16
